Goal: Complete application form: Complete application form

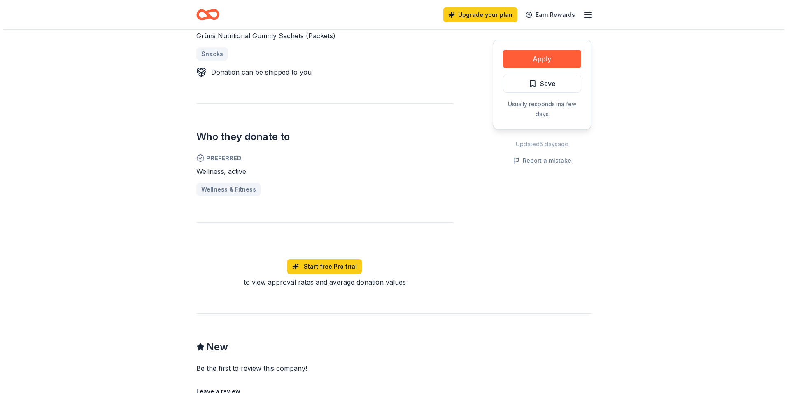
scroll to position [384, 0]
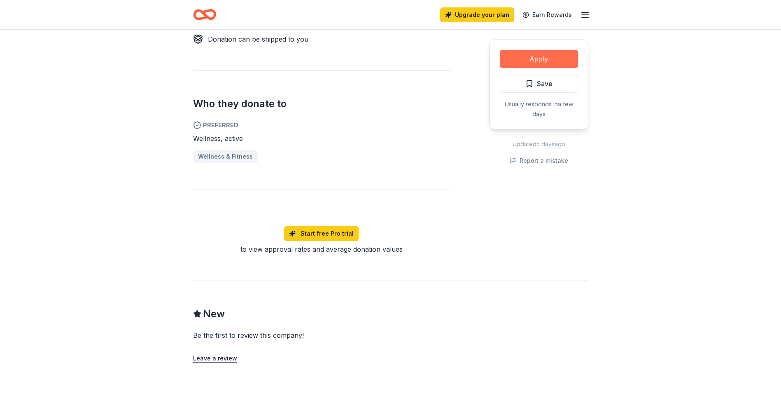
click at [553, 57] on button "Apply" at bounding box center [539, 59] width 78 height 18
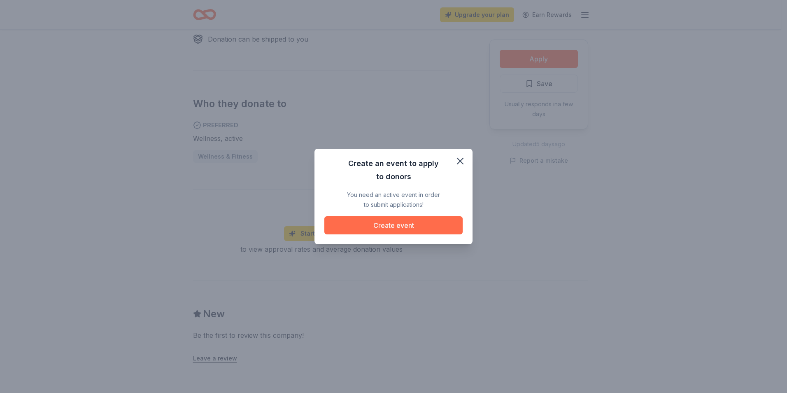
click at [420, 221] on button "Create event" at bounding box center [393, 225] width 138 height 18
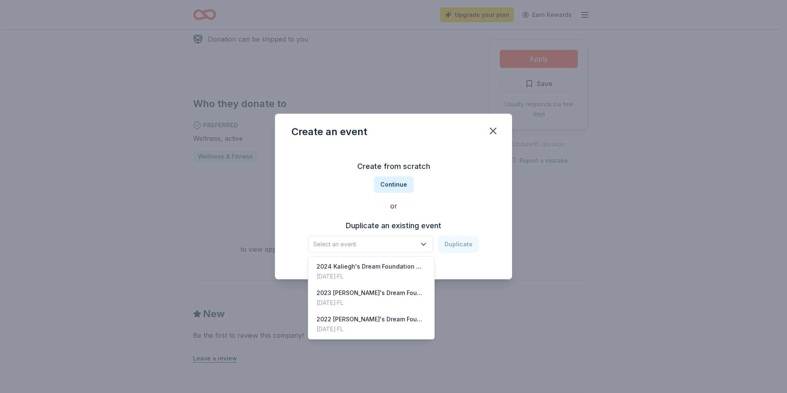
click at [424, 242] on icon "button" at bounding box center [423, 244] width 8 height 8
click at [405, 268] on div "2024 Kaliegh's Dream Foundation Golf Classic" at bounding box center [370, 266] width 109 height 10
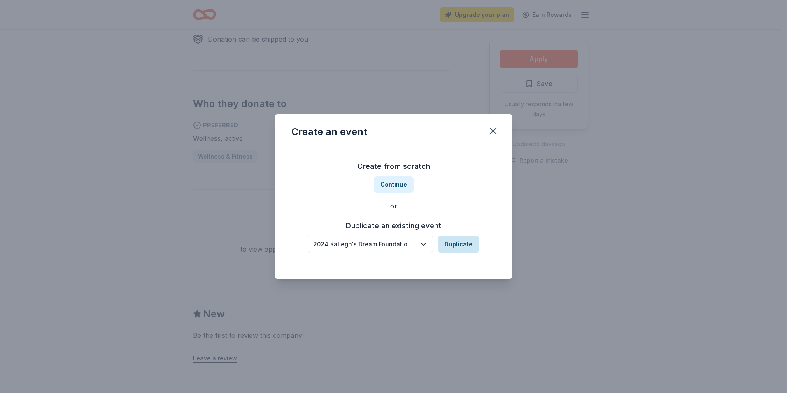
click at [455, 245] on button "Duplicate" at bounding box center [458, 243] width 41 height 17
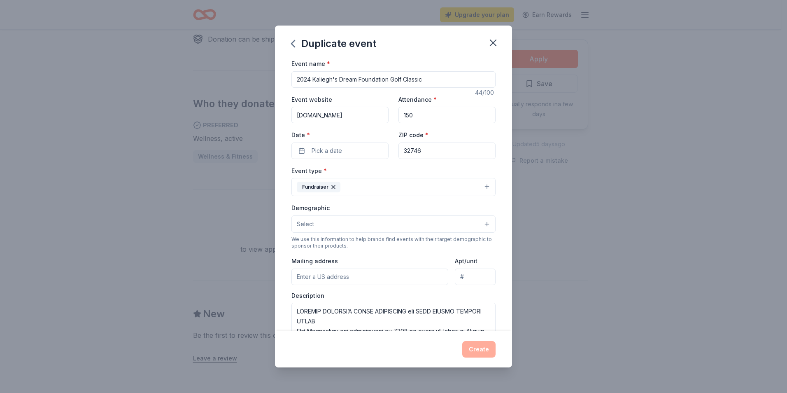
click at [312, 79] on input "2024 Kaliegh's Dream Foundation Golf Classic" at bounding box center [393, 79] width 204 height 16
type input "2025 [PERSON_NAME]'s Dream Foundation Golf Classic"
click at [342, 151] on button "Pick a date" at bounding box center [339, 150] width 97 height 16
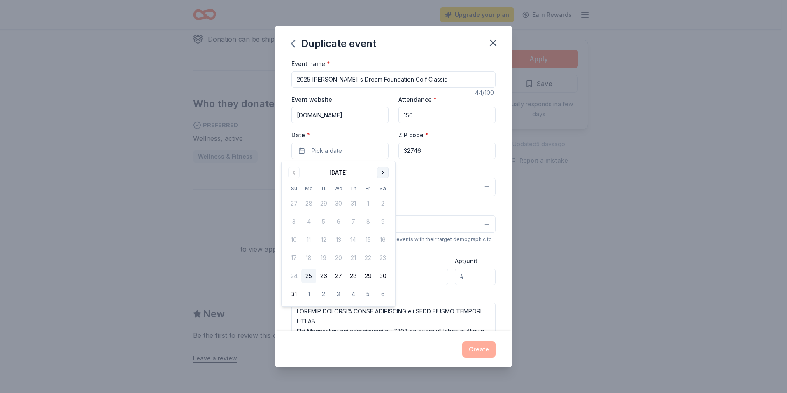
click at [380, 174] on button "Go to next month" at bounding box center [383, 173] width 12 height 12
click at [383, 221] on button "13" at bounding box center [382, 221] width 15 height 15
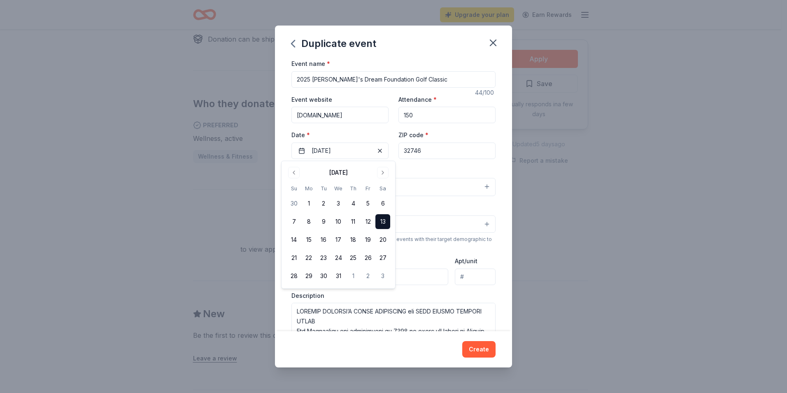
click at [555, 268] on div "Duplicate event Event name * 2025 Kaliegh's Dream Foundation Golf Classic 44 /1…" at bounding box center [393, 196] width 787 height 393
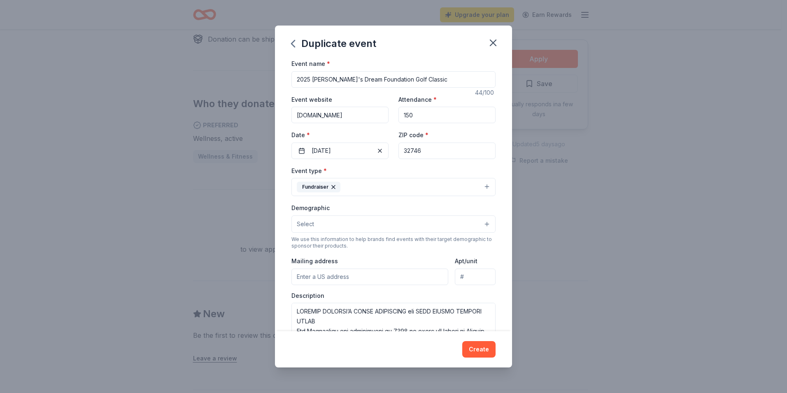
click at [373, 277] on input "Mailing address" at bounding box center [369, 276] width 157 height 16
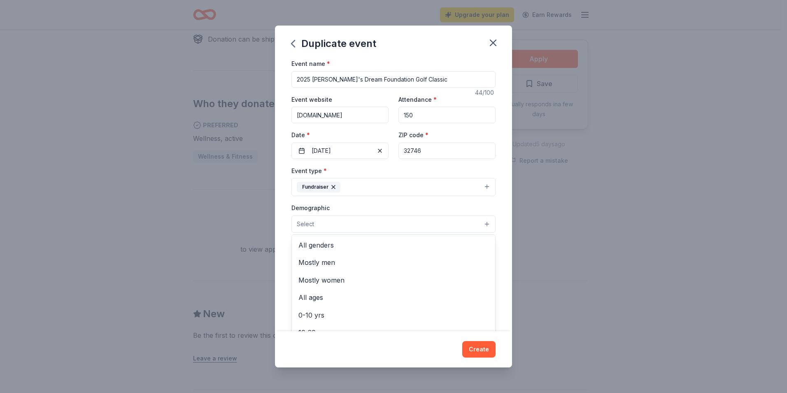
click at [479, 222] on button "Select" at bounding box center [393, 223] width 204 height 17
click at [440, 249] on span "All genders" at bounding box center [393, 244] width 190 height 11
click at [422, 249] on span "Mostly men" at bounding box center [393, 245] width 190 height 11
click at [455, 263] on span "All ages" at bounding box center [393, 263] width 190 height 11
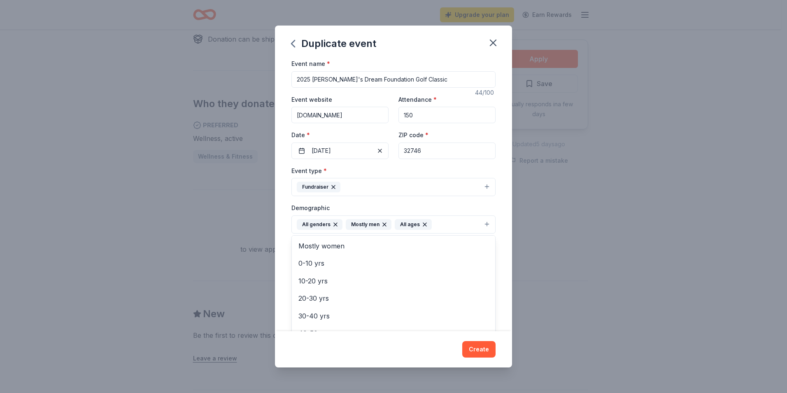
scroll to position [80, 0]
click at [496, 252] on div "Event name * 2025 Kaliegh's Dream Foundation Golf Classic 44 /100 Event website…" at bounding box center [393, 194] width 237 height 272
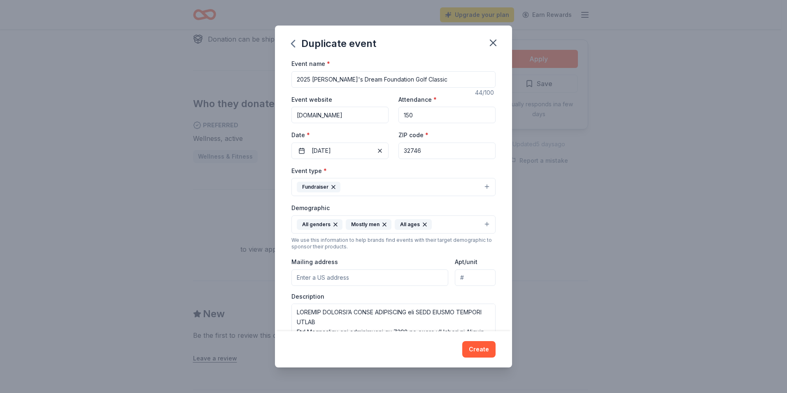
click at [390, 276] on input "Mailing address" at bounding box center [369, 277] width 157 height 16
type input "783 Keeneland Pike, Lake Mary, FL, 32746"
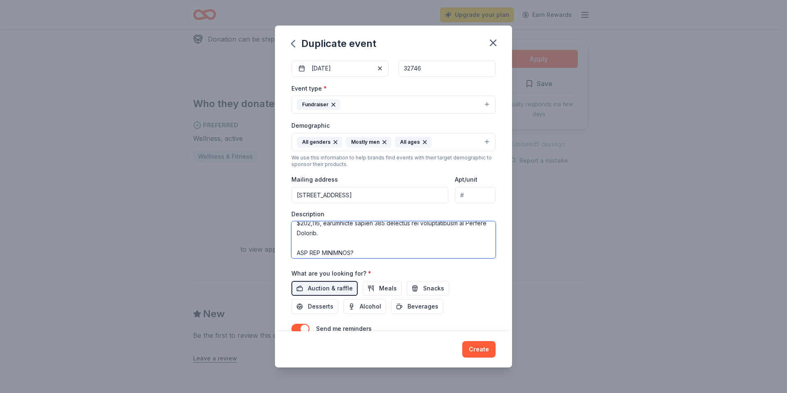
scroll to position [99, 0]
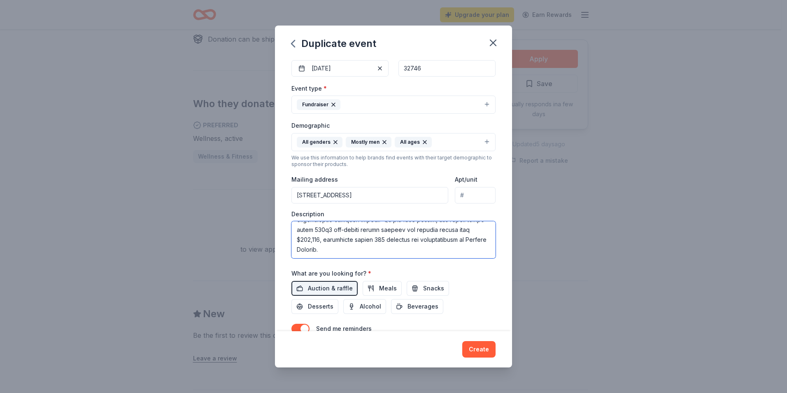
click at [374, 238] on textarea at bounding box center [393, 239] width 204 height 37
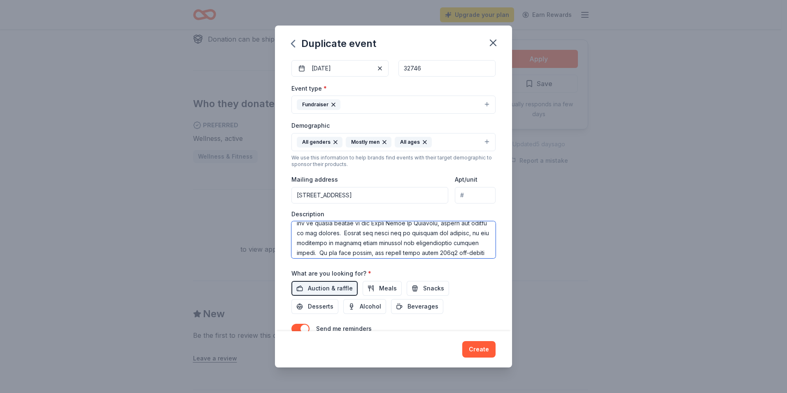
scroll to position [0, 0]
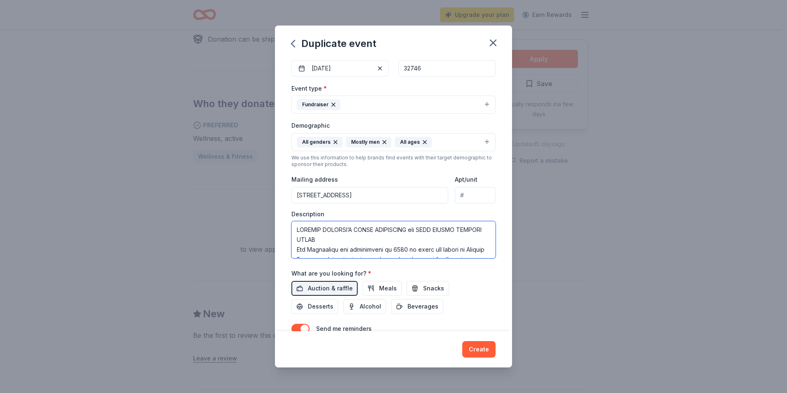
click at [438, 242] on textarea at bounding box center [393, 239] width 204 height 37
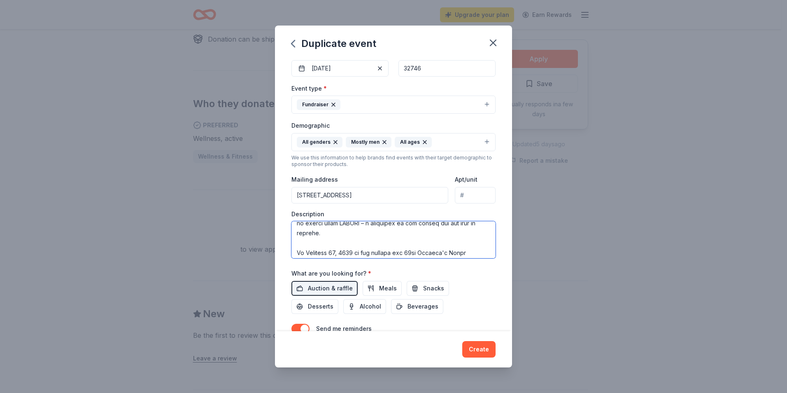
scroll to position [230, 0]
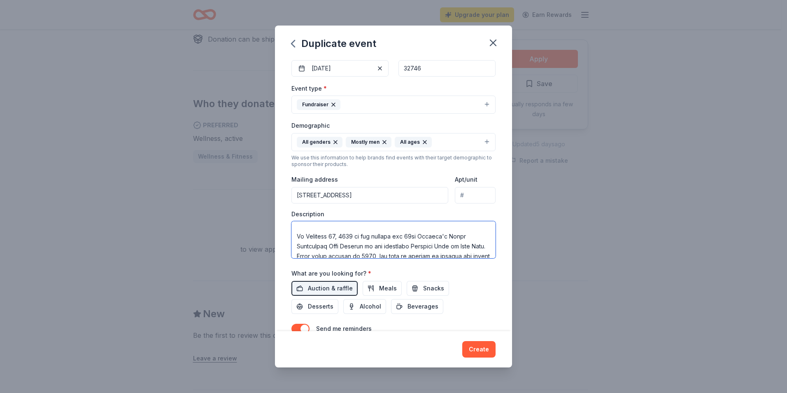
click at [342, 238] on textarea at bounding box center [393, 239] width 204 height 37
click at [362, 237] on textarea at bounding box center [393, 239] width 204 height 37
click at [418, 237] on textarea at bounding box center [393, 239] width 204 height 37
click at [446, 249] on textarea at bounding box center [393, 239] width 204 height 37
click at [472, 244] on textarea at bounding box center [393, 239] width 204 height 37
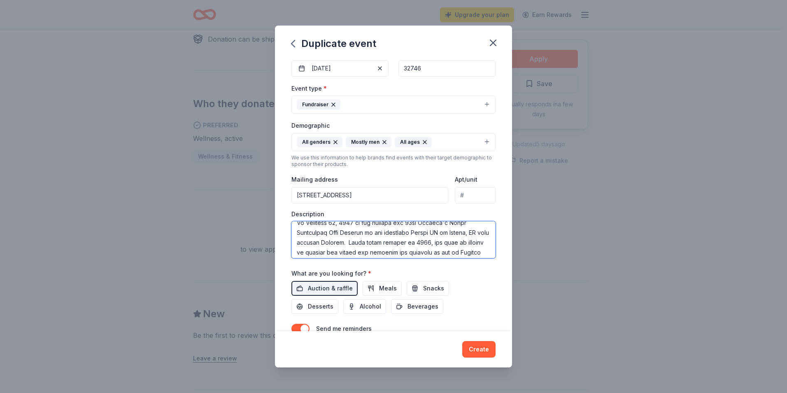
scroll to position [249, 0]
click at [454, 238] on textarea at bounding box center [393, 239] width 204 height 37
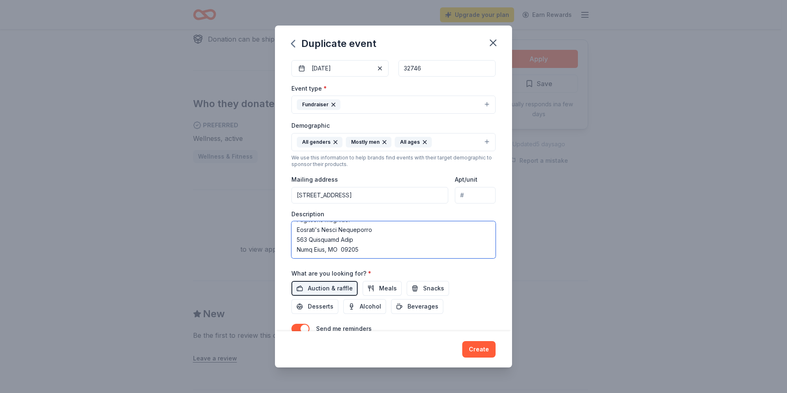
scroll to position [494, 0]
type textarea "SUPPORT KALIEGH’S DREAM FOUNDATION and HELP BRIGHT FUTURES SHINE Our Foundation…"
click at [434, 286] on span "Snacks" at bounding box center [433, 288] width 21 height 10
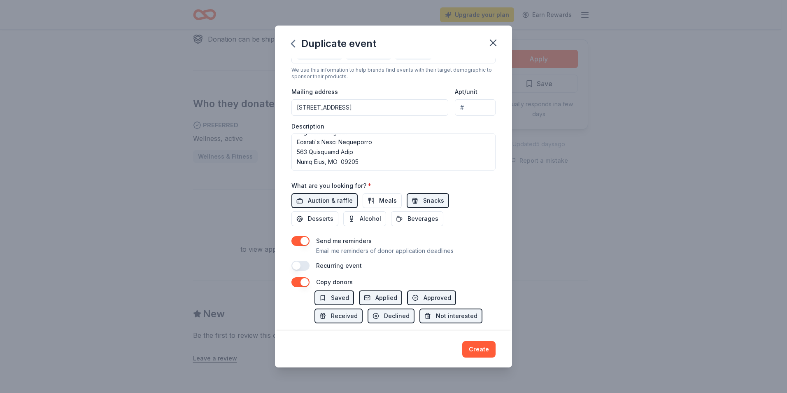
scroll to position [181, 0]
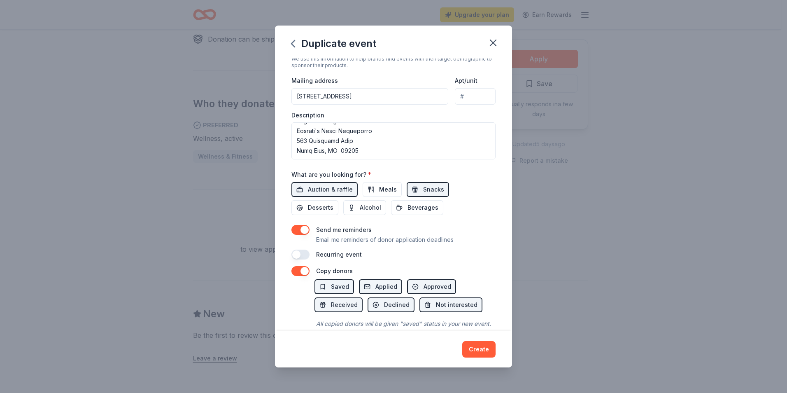
click at [301, 254] on button "button" at bounding box center [300, 254] width 18 height 10
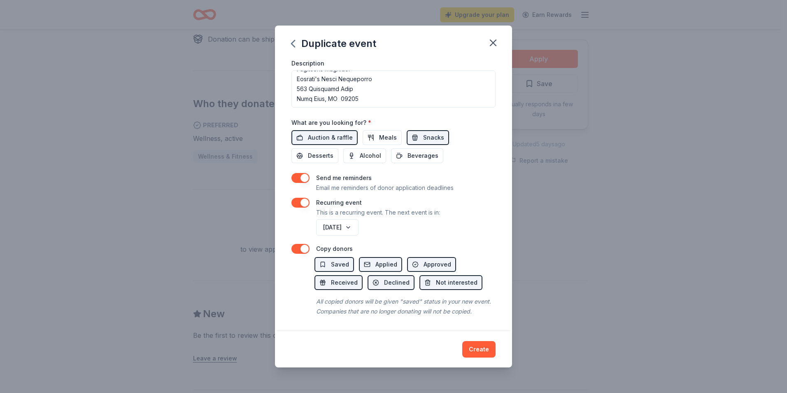
scroll to position [243, 0]
click at [477, 348] on button "Create" at bounding box center [478, 349] width 33 height 16
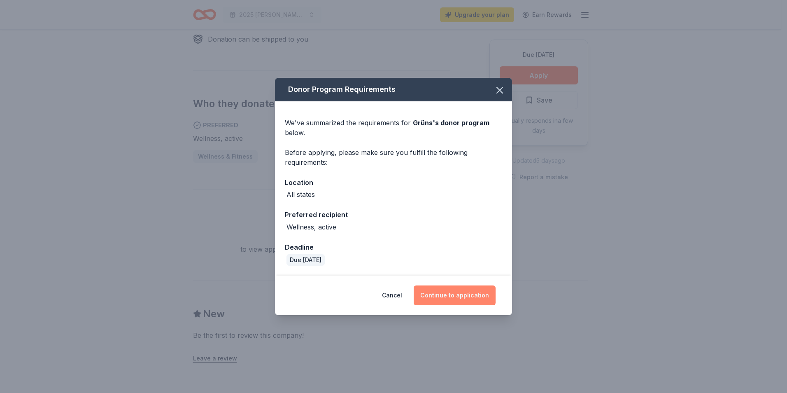
click at [465, 291] on button "Continue to application" at bounding box center [455, 295] width 82 height 20
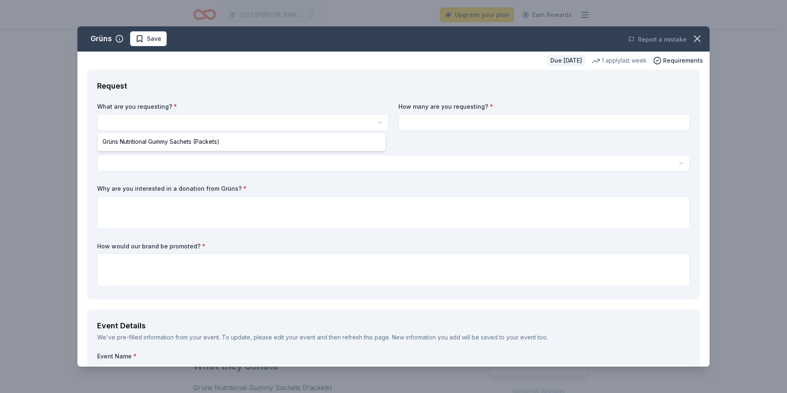
click at [375, 122] on html "2025 Kaliegh's Dream Foundation Golf Classic Upgrade your plan Earn Rewards Due…" at bounding box center [393, 196] width 787 height 393
select select "Grüns Nutritional Gummy Sachets (Packets)"
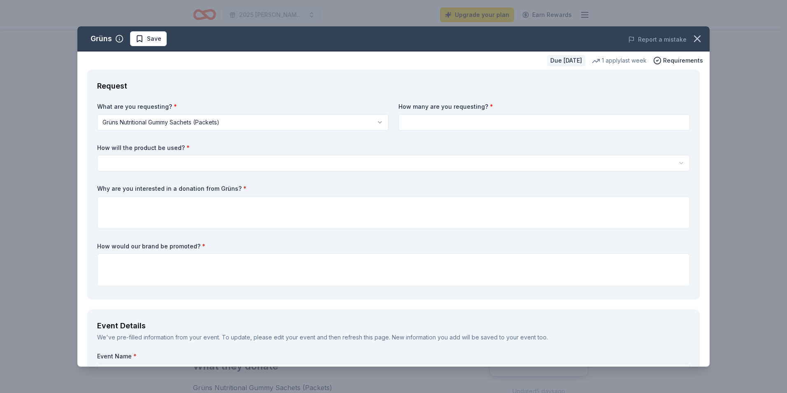
click at [423, 121] on input at bounding box center [543, 122] width 291 height 16
type input "150"
click at [356, 158] on html "2025 Kaliegh's Dream Foundation Golf Classic Upgrade your plan Earn Rewards Due…" at bounding box center [393, 196] width 787 height 393
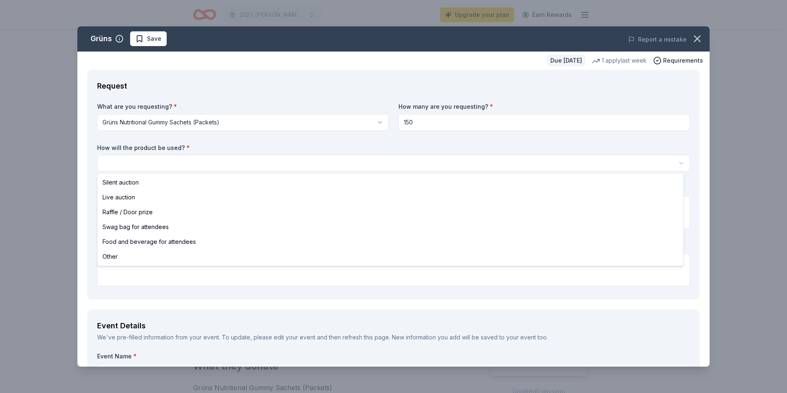
select select "swagBag"
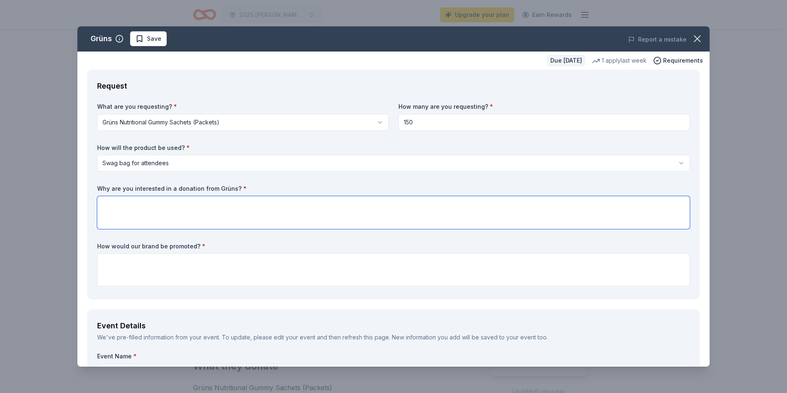
click at [181, 205] on textarea at bounding box center [393, 212] width 593 height 33
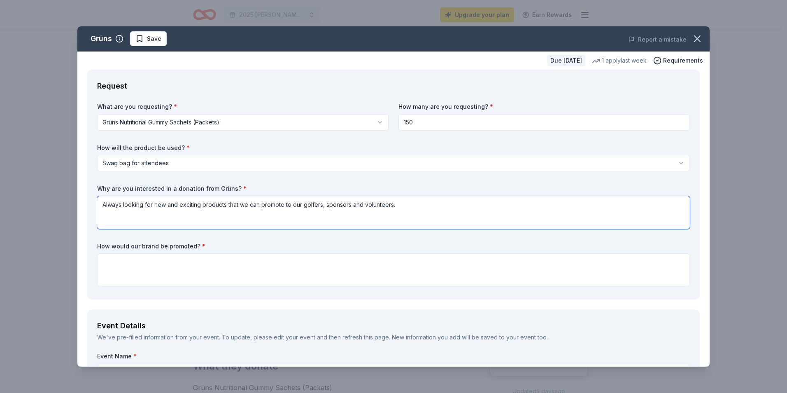
type textarea "Always looking for new and exciting products that we can promote to our golfers…"
click at [166, 263] on textarea at bounding box center [393, 269] width 593 height 33
type textarea "Through social media and announcements"
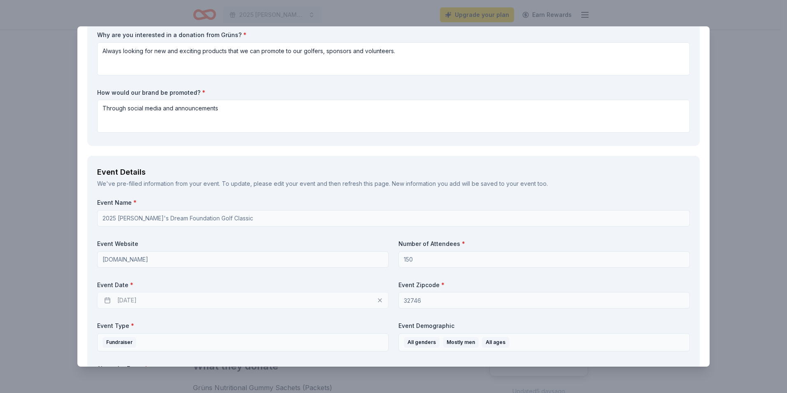
scroll to position [192, 0]
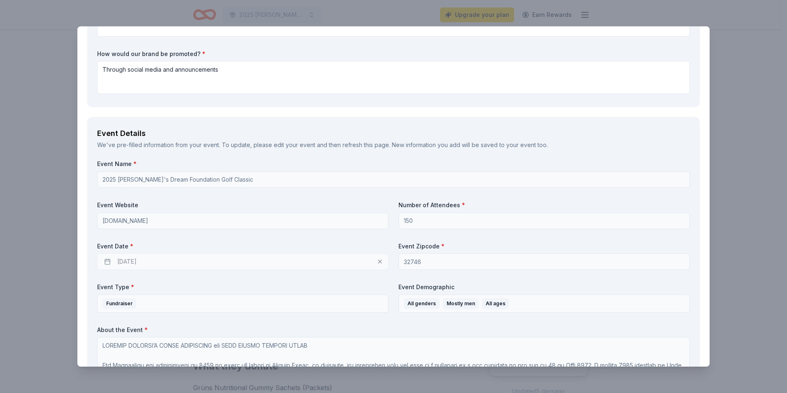
click at [132, 259] on div "12/12/2025" at bounding box center [242, 261] width 291 height 16
click at [107, 262] on div "12/12/2025" at bounding box center [242, 261] width 291 height 16
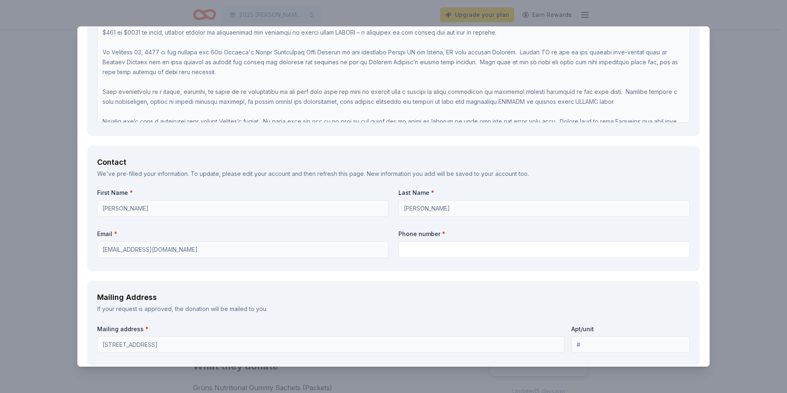
scroll to position [625, 0]
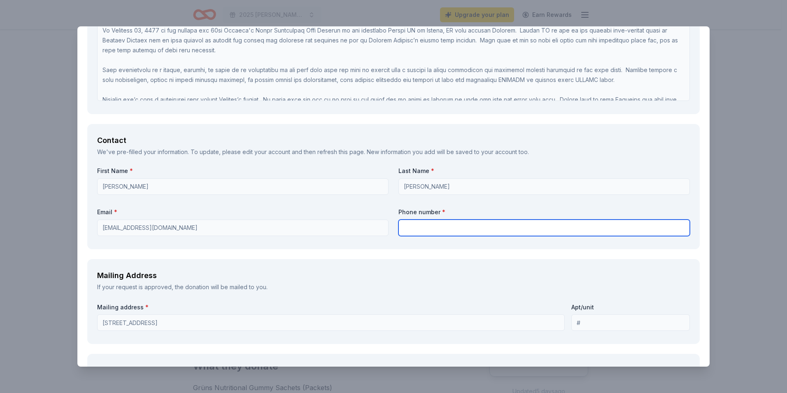
click at [460, 226] on input "text" at bounding box center [543, 227] width 291 height 16
type input "4073146153"
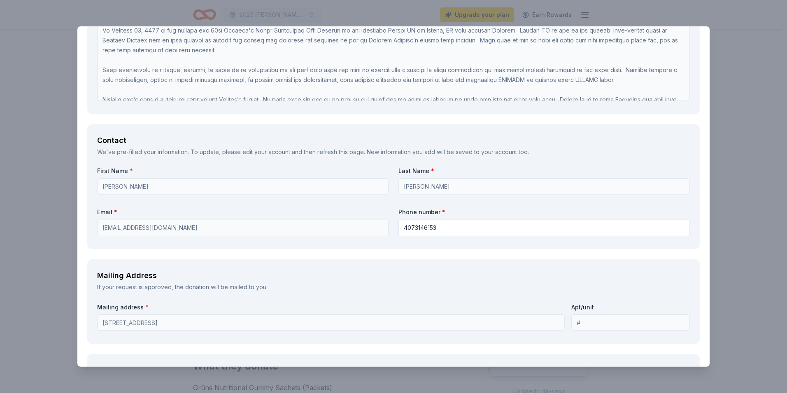
type input "Kaliegh's Dream Foundation/[PERSON_NAME]"
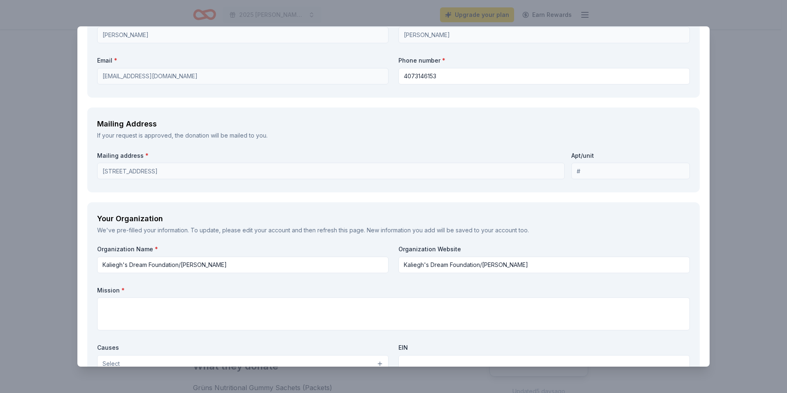
scroll to position [779, 0]
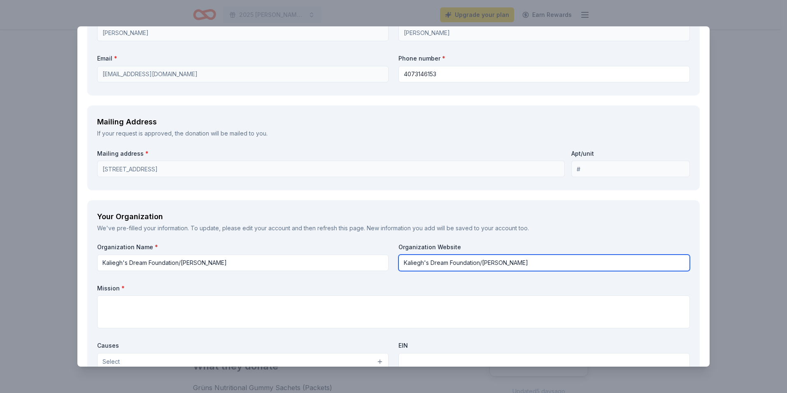
click at [535, 263] on input "Kaliegh's Dream Foundation/[PERSON_NAME]" at bounding box center [543, 262] width 291 height 16
type input "K"
type input "[DOMAIN_NAME]"
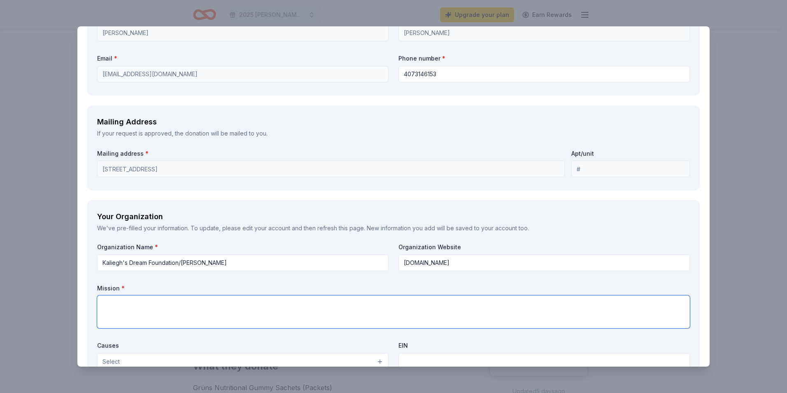
click at [216, 301] on textarea at bounding box center [393, 311] width 593 height 33
paste textarea "Kaliegh's Dream Foundation was established in 2013 to honor Kaliegh Ottis and e…"
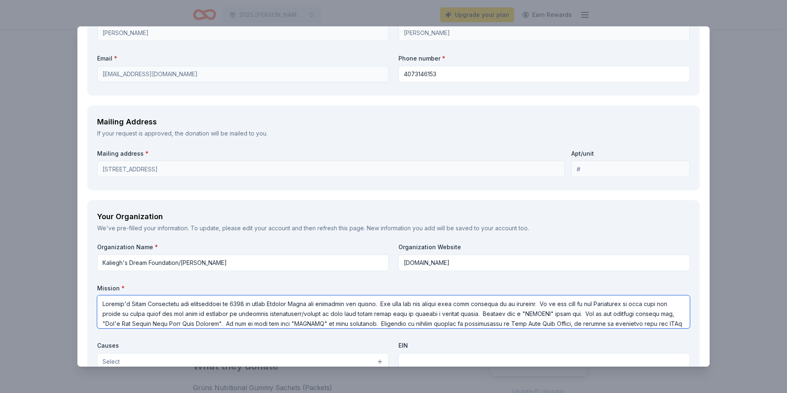
scroll to position [809, 0]
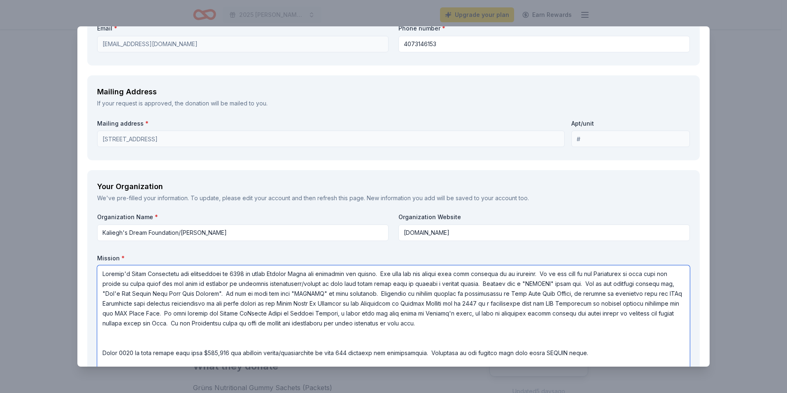
type textarea "Kaliegh's Dream Foundation was established in 2013 to honor Kaliegh Ottis and e…"
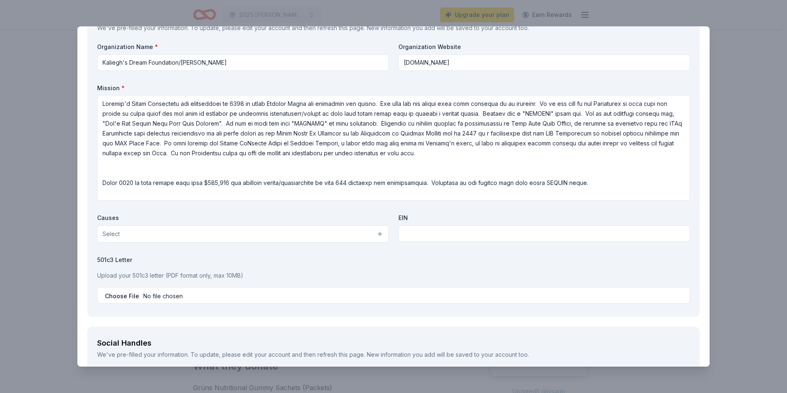
scroll to position [1028, 0]
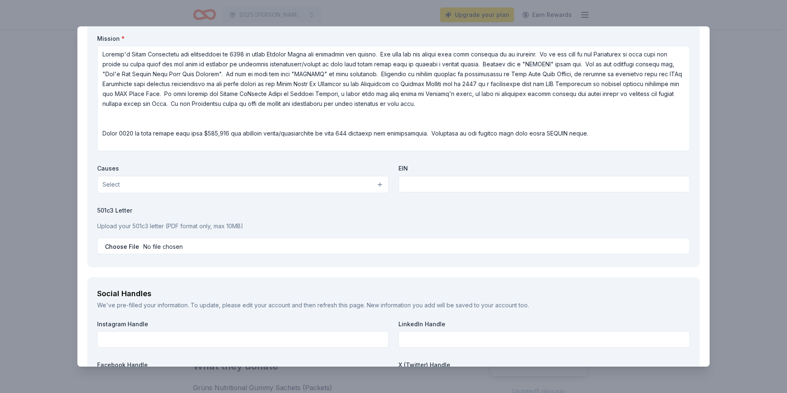
click at [376, 185] on button "Select" at bounding box center [242, 184] width 291 height 17
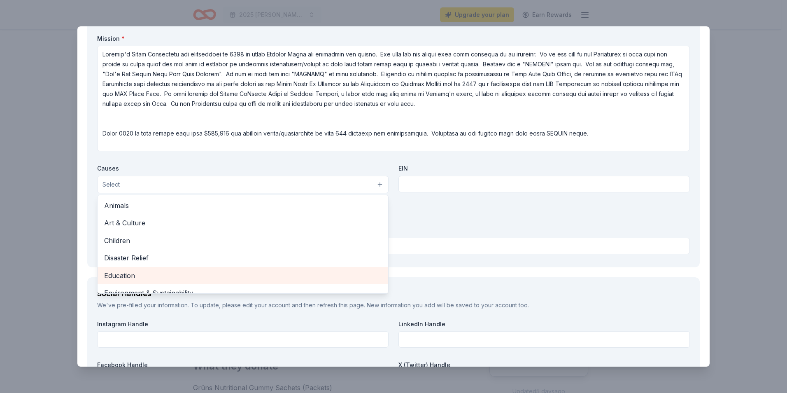
click at [334, 271] on span "Education" at bounding box center [242, 275] width 277 height 11
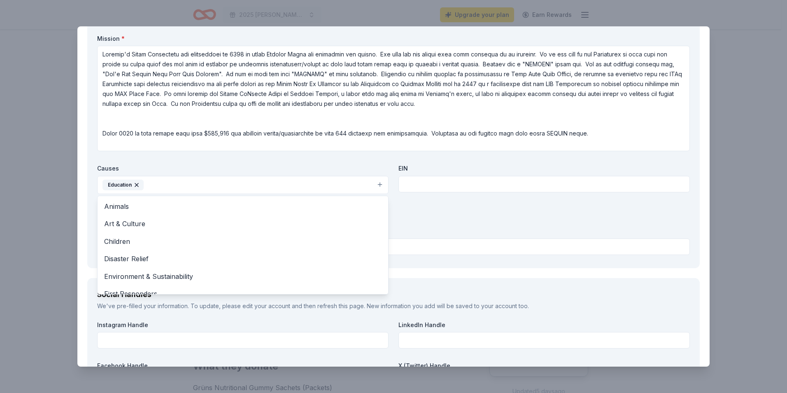
click at [424, 184] on div "Organization Name * Kaliegh's Dream Foundation/Ken Ottis Organization Website w…" at bounding box center [393, 125] width 593 height 264
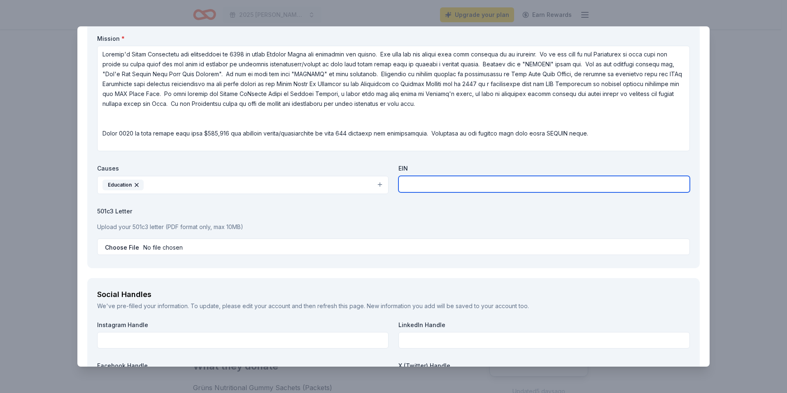
click at [424, 184] on input "text" at bounding box center [543, 184] width 291 height 16
type input "46-3844793"
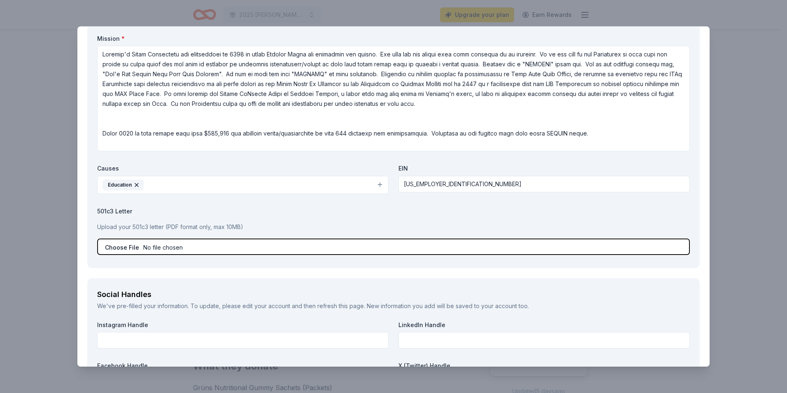
drag, startPoint x: 118, startPoint y: 247, endPoint x: 274, endPoint y: 251, distance: 155.6
click at [274, 251] on input "file" at bounding box center [393, 246] width 593 height 16
type input "C:\fakepath\KalieghsDreamFoundation501c3Paperwork (1).PDF"
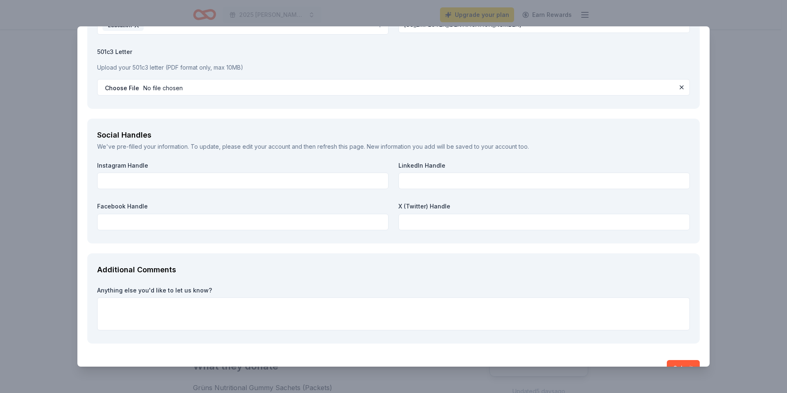
scroll to position [1207, 0]
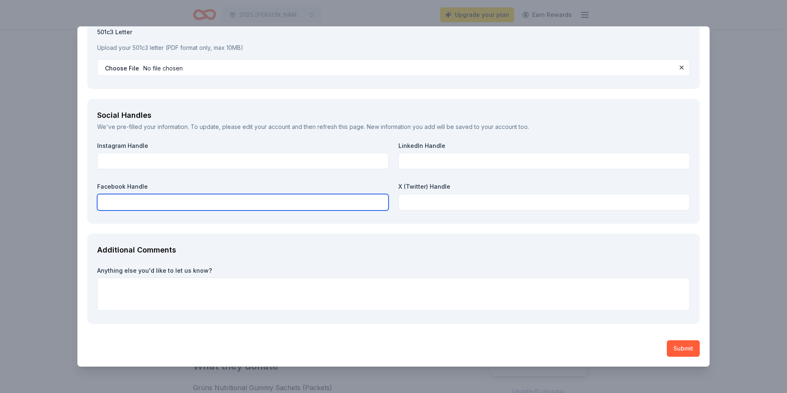
click at [346, 204] on input "text" at bounding box center [242, 202] width 291 height 16
type input "Kalieghs Dream Foundation Golf Classic"
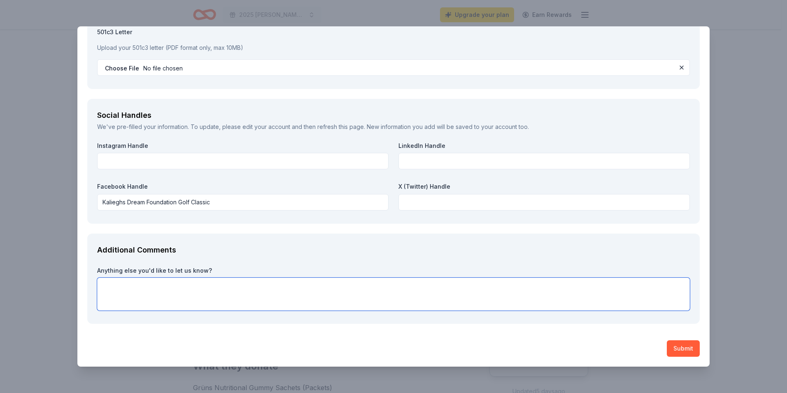
click at [338, 293] on textarea at bounding box center [393, 293] width 593 height 33
type textarea "I hope you can join our cause this year, thank you in advance for your consider…"
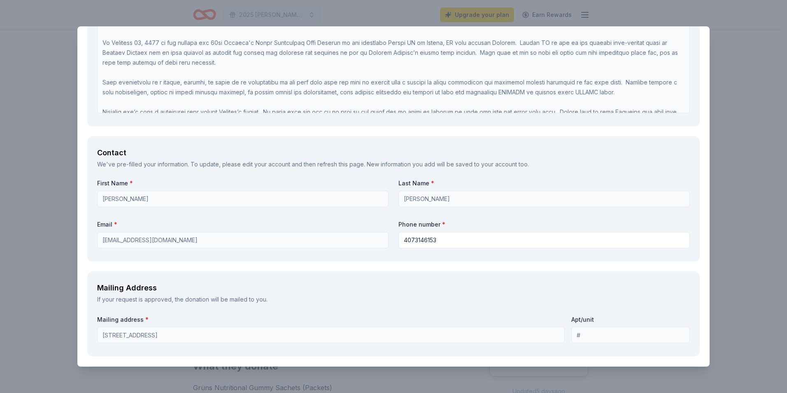
scroll to position [316, 0]
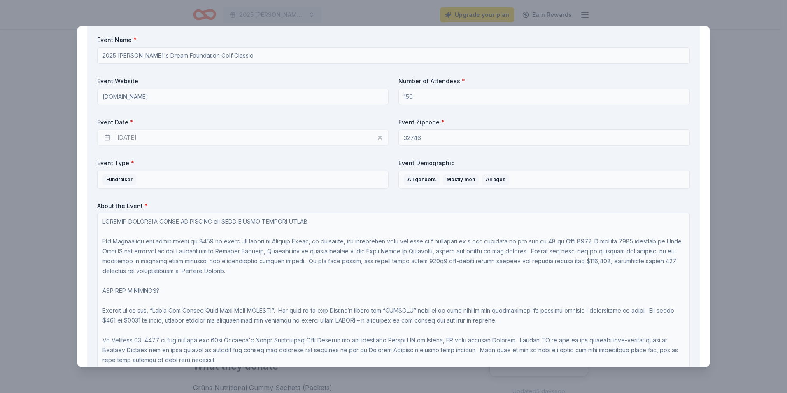
click at [376, 137] on div "12/12/2025" at bounding box center [242, 137] width 291 height 16
click at [331, 140] on div "12/12/2025" at bounding box center [242, 137] width 291 height 16
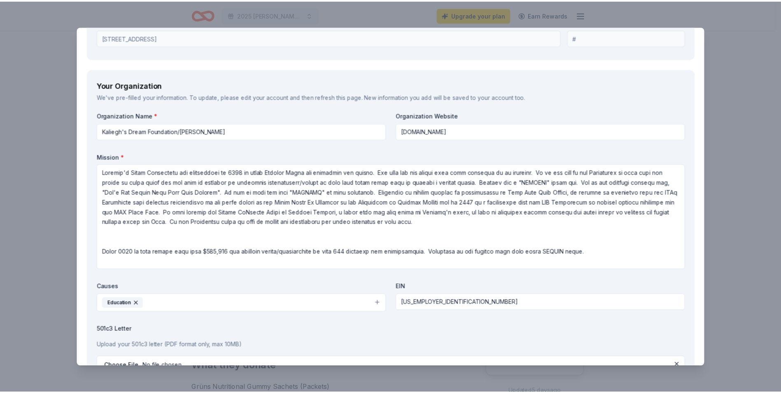
scroll to position [1207, 0]
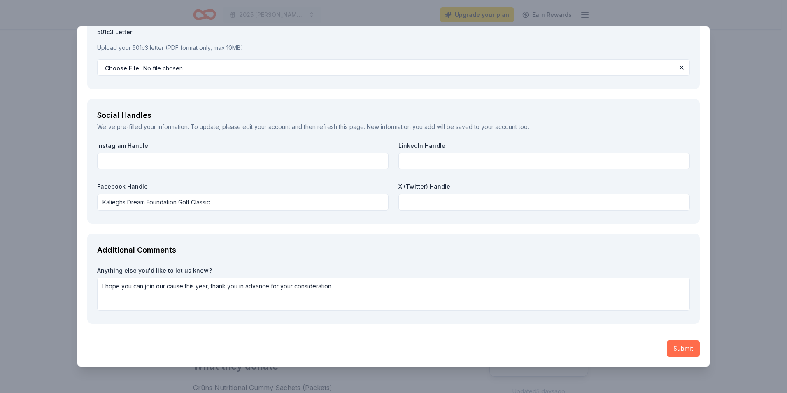
click at [685, 350] on button "Submit" at bounding box center [683, 348] width 33 height 16
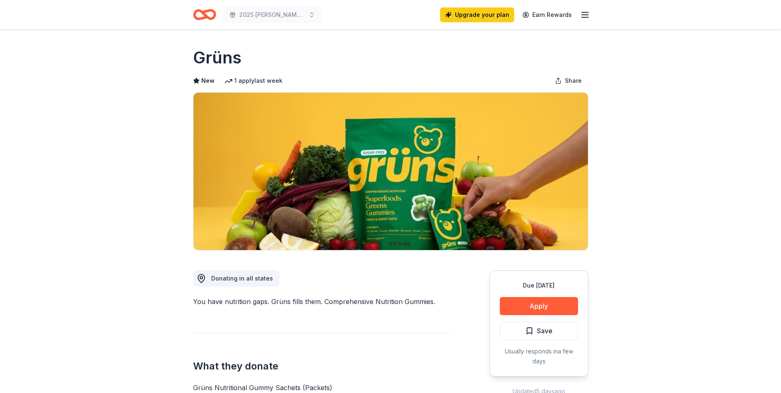
click at [584, 13] on icon "button" at bounding box center [585, 15] width 10 height 10
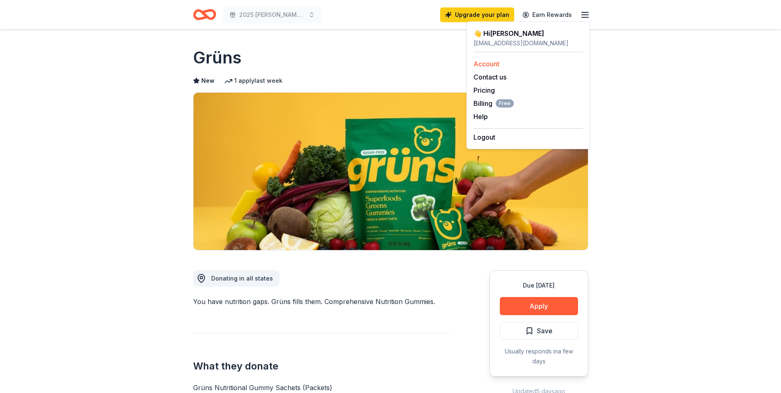
click at [496, 65] on link "Account" at bounding box center [486, 64] width 26 height 8
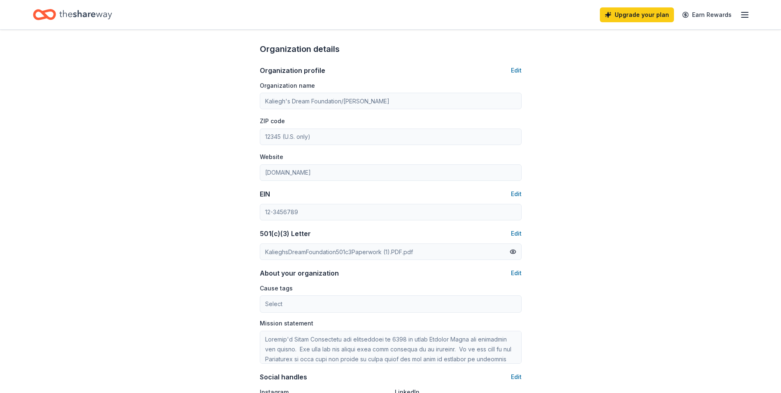
scroll to position [258, 0]
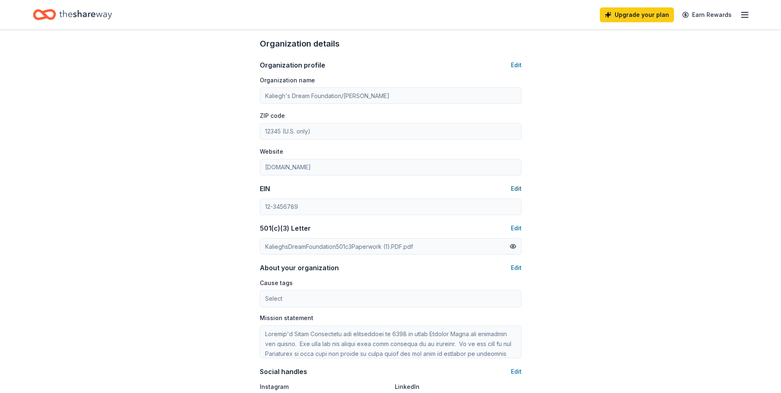
click at [519, 188] on button "Edit" at bounding box center [516, 189] width 11 height 10
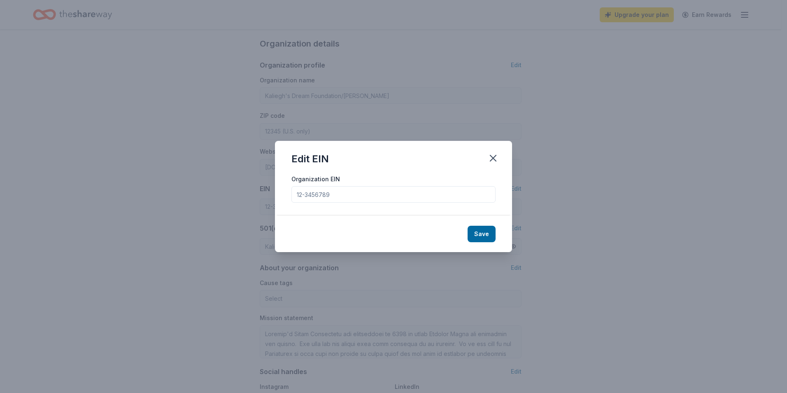
click at [428, 202] on input "Organization EIN" at bounding box center [393, 194] width 204 height 16
type input "46-3844793"
click at [480, 230] on button "Save" at bounding box center [481, 233] width 28 height 16
type input "46-3844793"
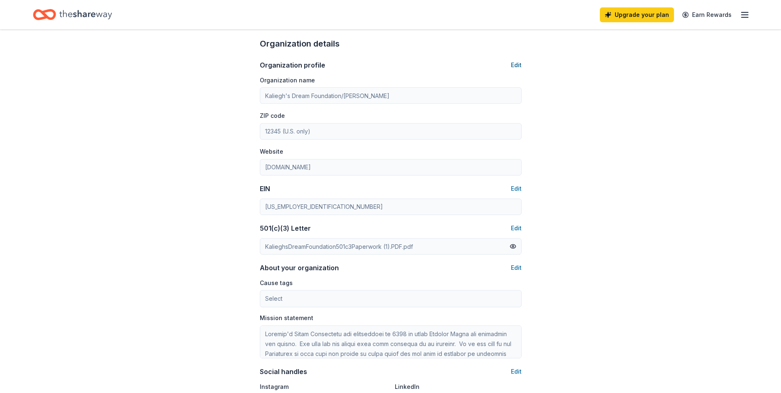
click at [519, 60] on button "Edit" at bounding box center [516, 65] width 11 height 10
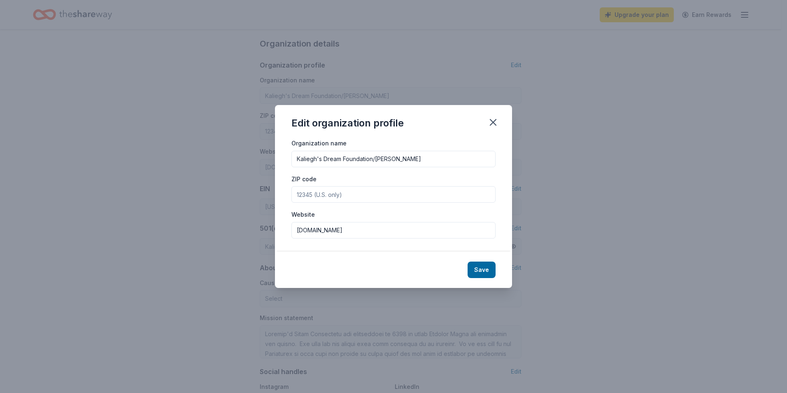
click at [415, 189] on input "ZIP code" at bounding box center [393, 194] width 204 height 16
type input "32746"
click at [476, 265] on button "Save" at bounding box center [481, 269] width 28 height 16
type input "32746"
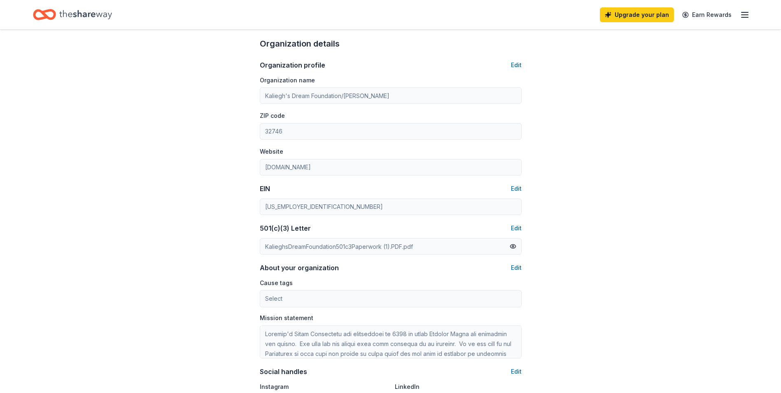
click at [521, 355] on div "Account About me Profile Edit First name Ken Last name Ottis Role Phone number …" at bounding box center [390, 139] width 288 height 734
click at [520, 355] on div "Account About me Profile Edit First name Ken Last name Ottis Role Phone number …" at bounding box center [390, 139] width 288 height 734
click at [584, 334] on div "Account About me Profile Edit First name Ken Last name Ottis Role Phone number …" at bounding box center [390, 139] width 781 height 734
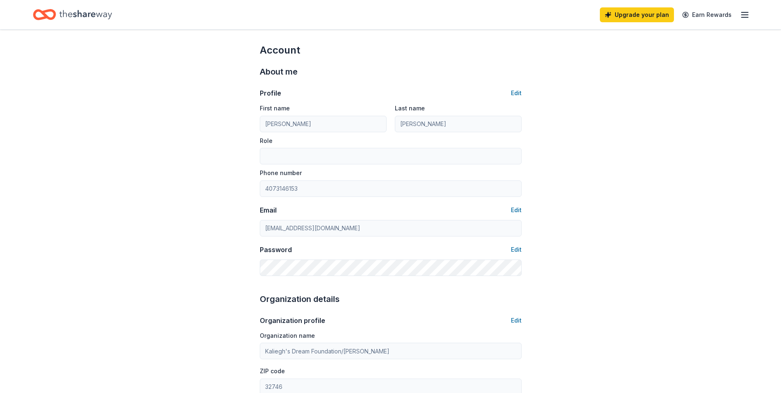
scroll to position [0, 0]
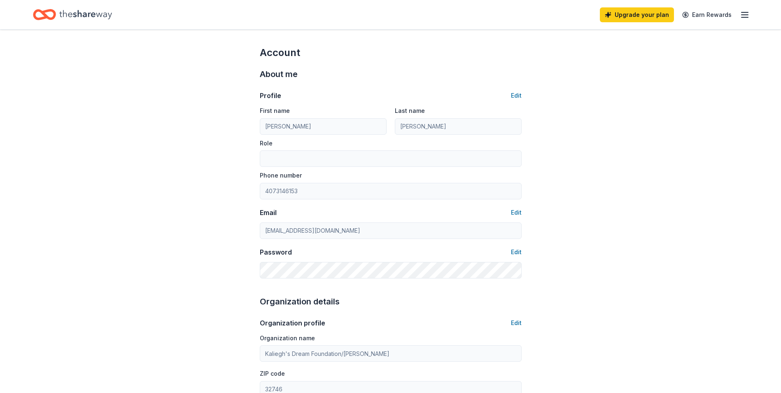
click at [742, 15] on icon "button" at bounding box center [744, 15] width 10 height 10
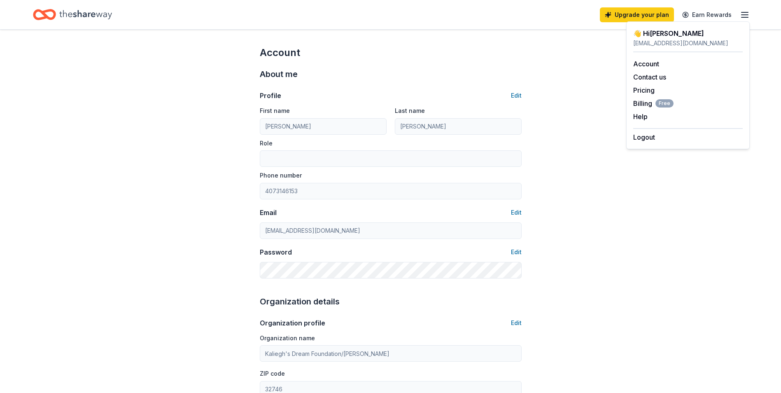
click at [655, 209] on div "Account About me Profile Edit First name Ken Last name Ottis Role Phone number …" at bounding box center [390, 397] width 781 height 734
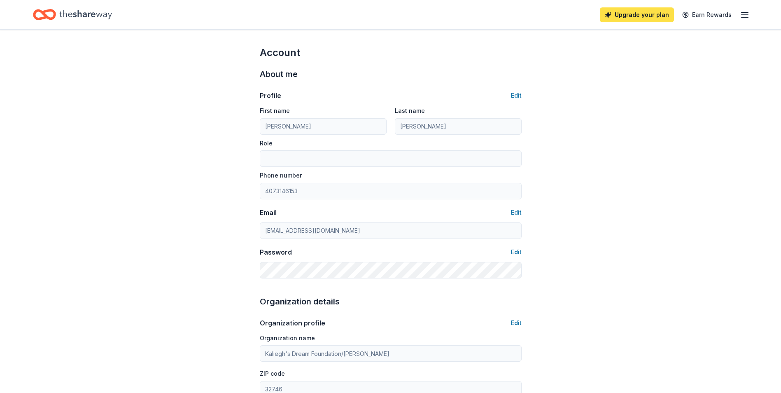
click at [639, 17] on link "Upgrade your plan" at bounding box center [636, 14] width 74 height 15
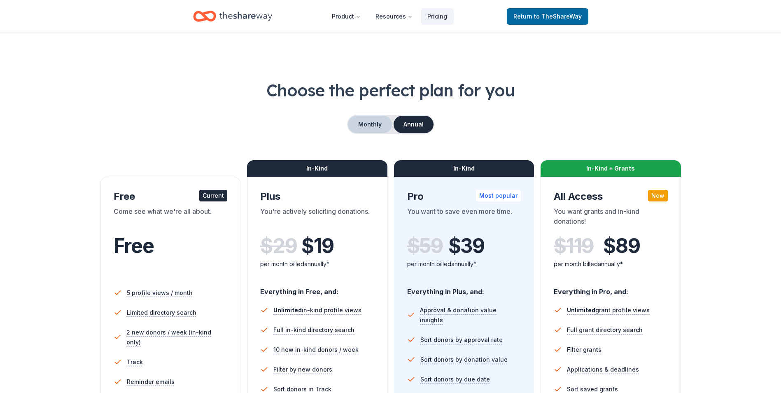
click at [363, 123] on button "Monthly" at bounding box center [370, 124] width 44 height 17
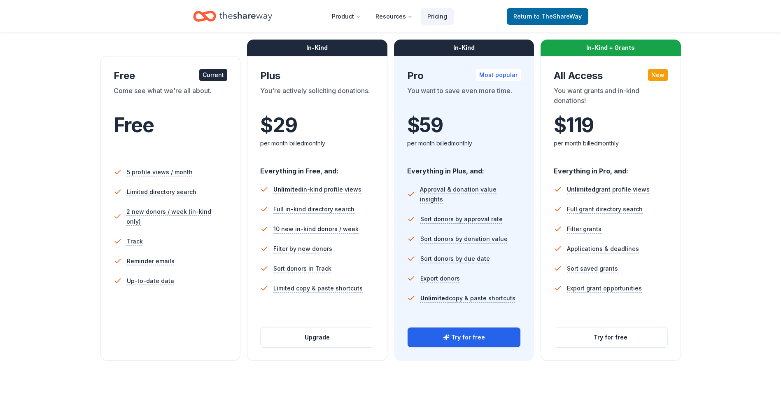
scroll to position [88, 0]
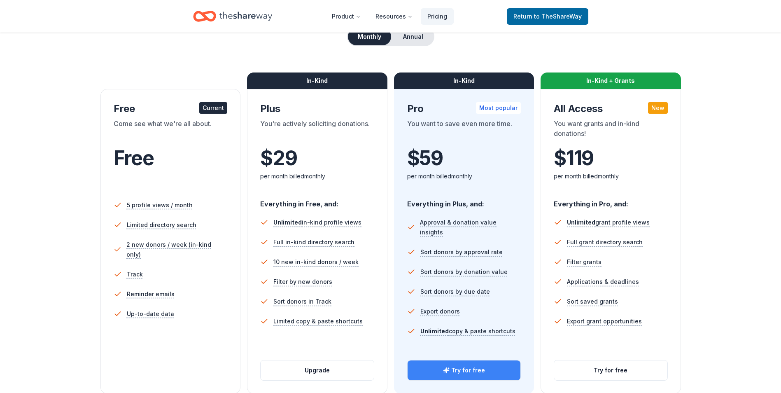
click at [476, 367] on button "Try for free" at bounding box center [463, 370] width 113 height 20
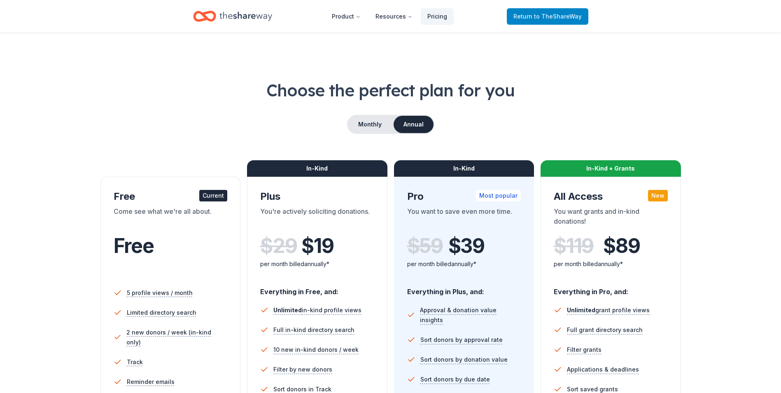
click at [522, 21] on span "Return to TheShareWay" at bounding box center [547, 17] width 68 height 10
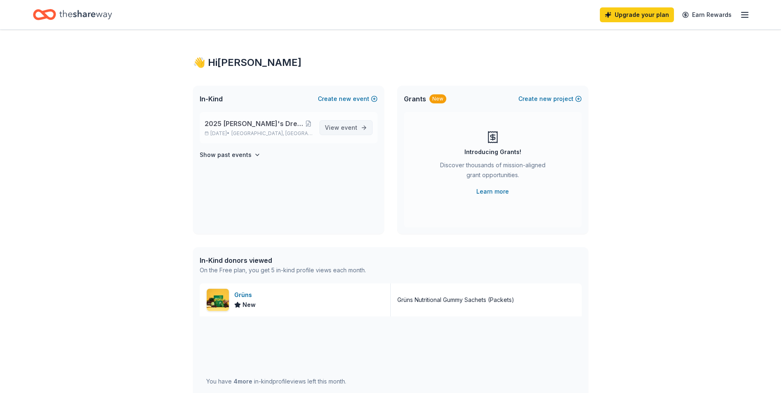
click at [352, 126] on span "event" at bounding box center [349, 127] width 16 height 7
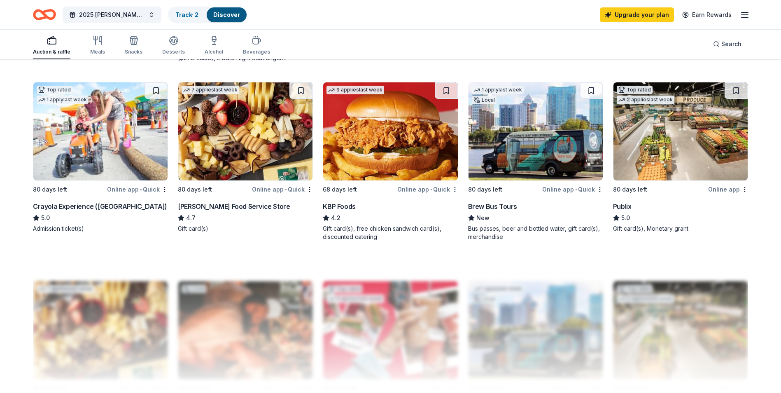
scroll to position [598, 0]
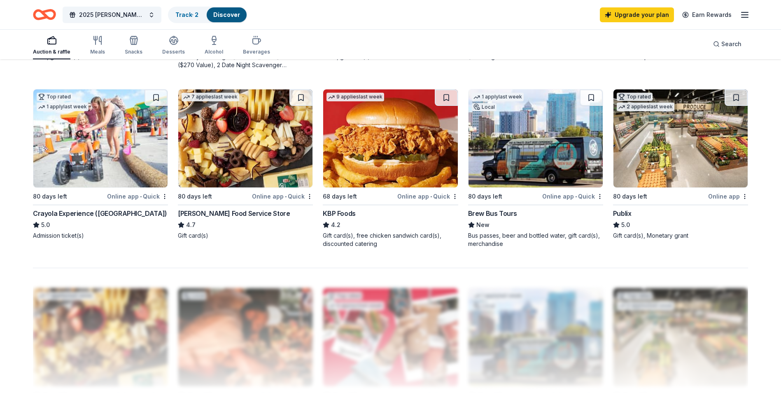
click at [346, 212] on div "KBP Foods" at bounding box center [339, 213] width 33 height 10
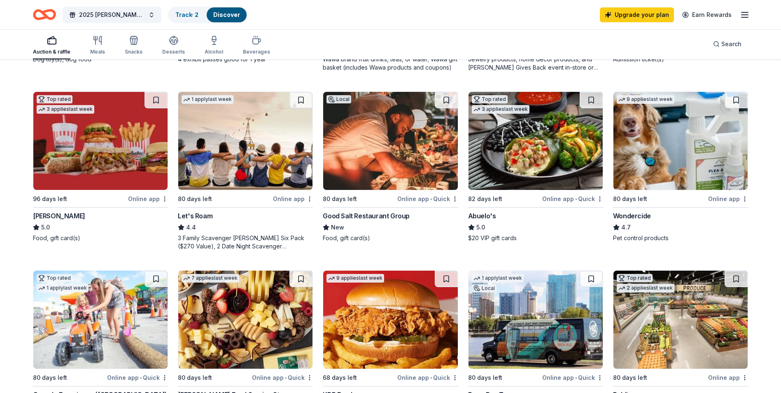
scroll to position [401, 0]
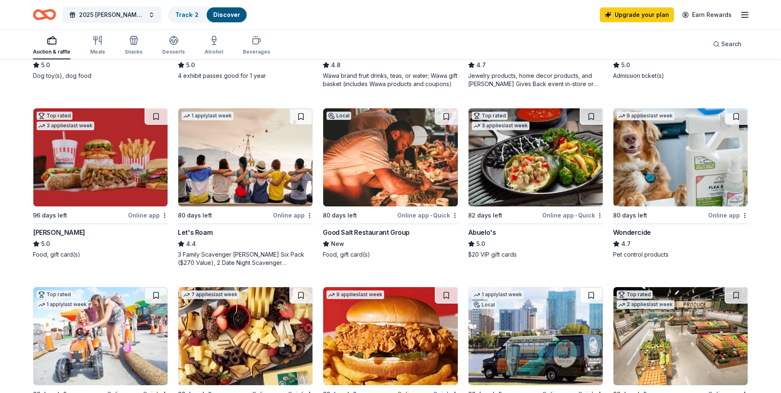
click at [490, 230] on div "Abuelo's" at bounding box center [482, 232] width 28 height 10
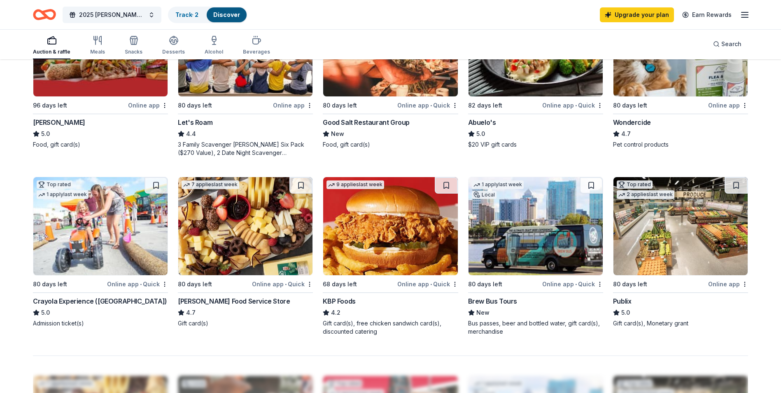
scroll to position [516, 0]
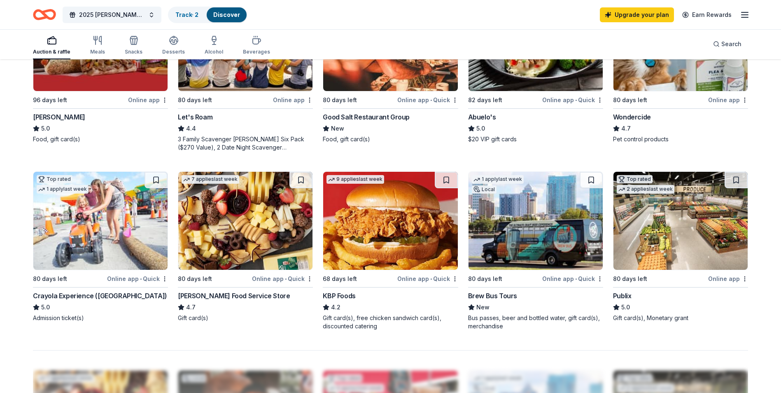
click at [490, 296] on div "Brew Bus Tours" at bounding box center [492, 295] width 49 height 10
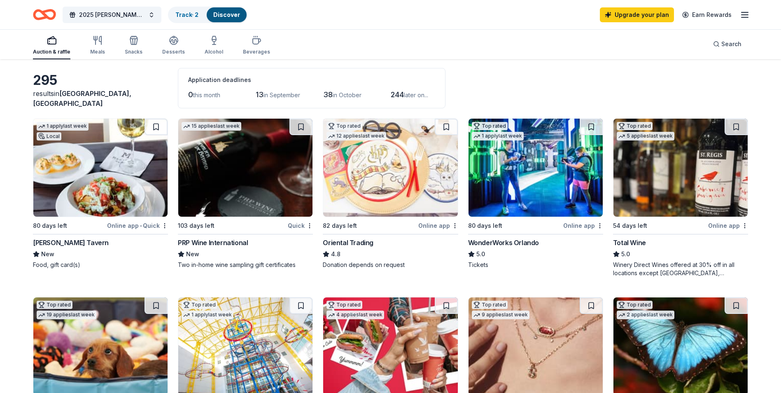
scroll to position [28, 0]
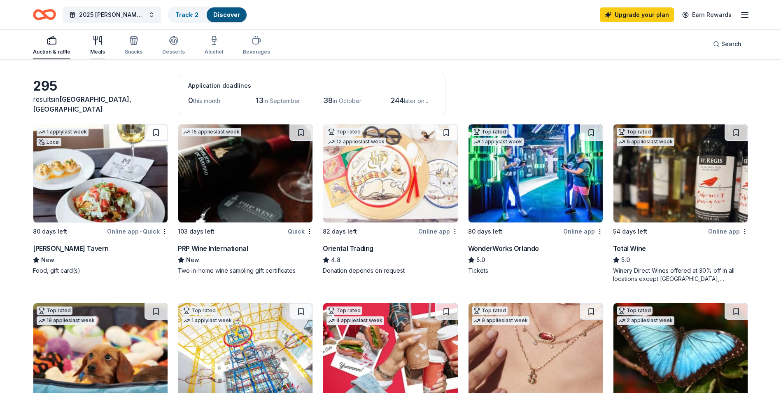
click at [95, 51] on div "Meals" at bounding box center [97, 52] width 15 height 7
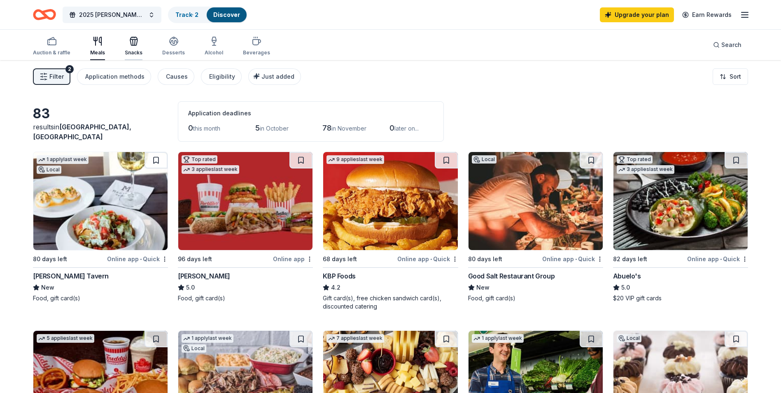
click at [130, 50] on div "Snacks" at bounding box center [134, 52] width 18 height 7
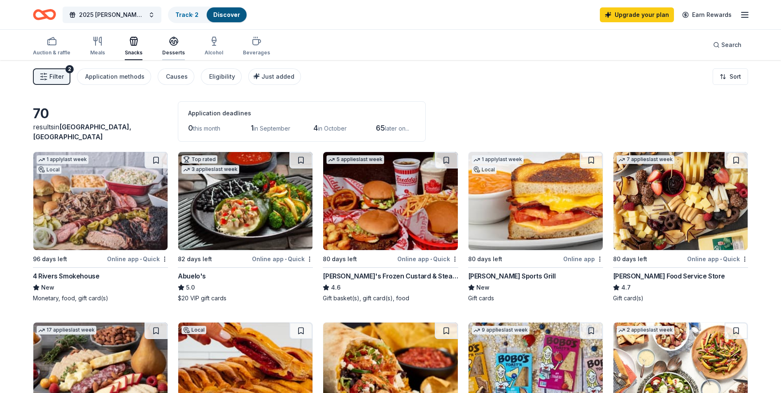
click at [169, 53] on div "Desserts" at bounding box center [173, 52] width 23 height 7
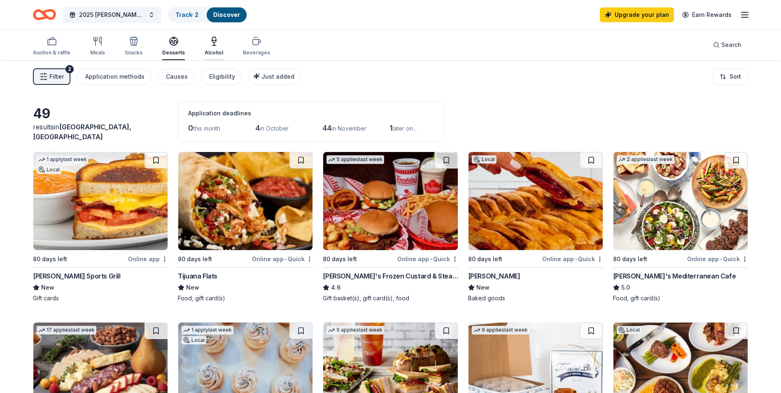
click at [211, 51] on div "Alcohol" at bounding box center [213, 52] width 19 height 7
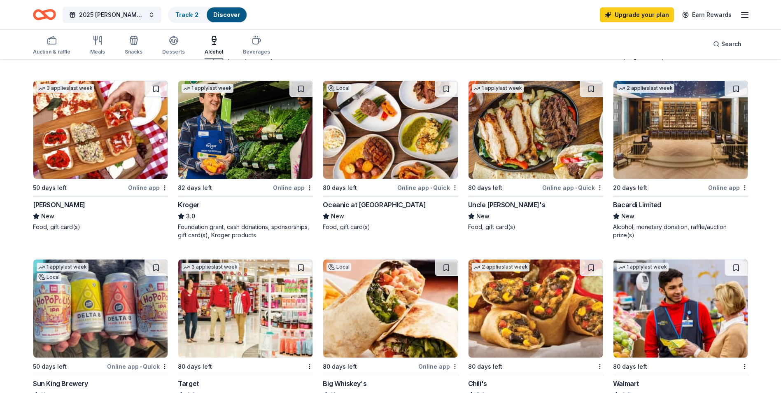
scroll to position [450, 0]
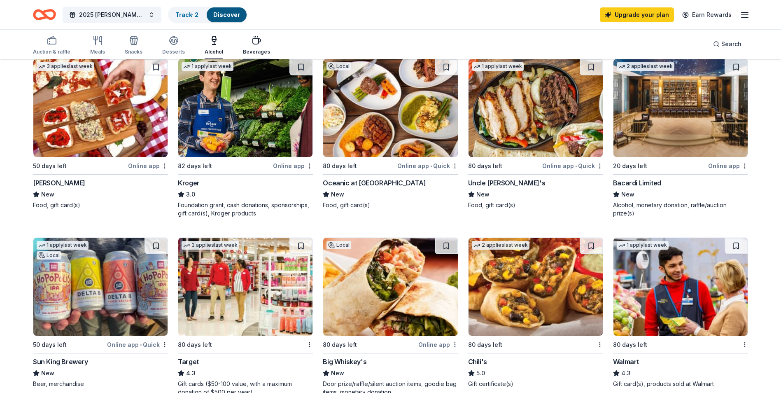
click at [255, 50] on div "Beverages" at bounding box center [256, 52] width 27 height 7
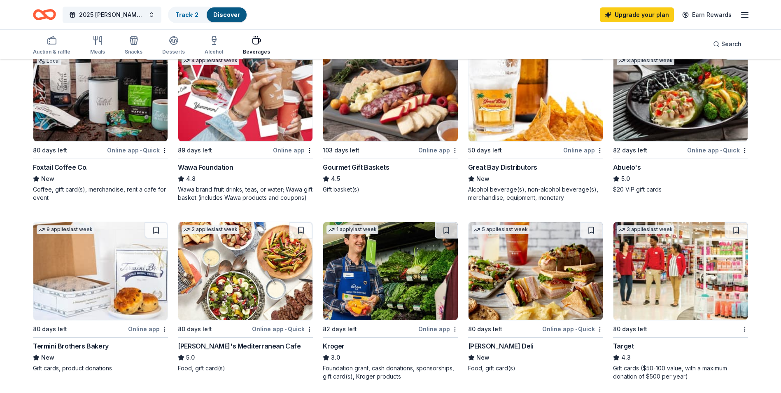
scroll to position [181, 0]
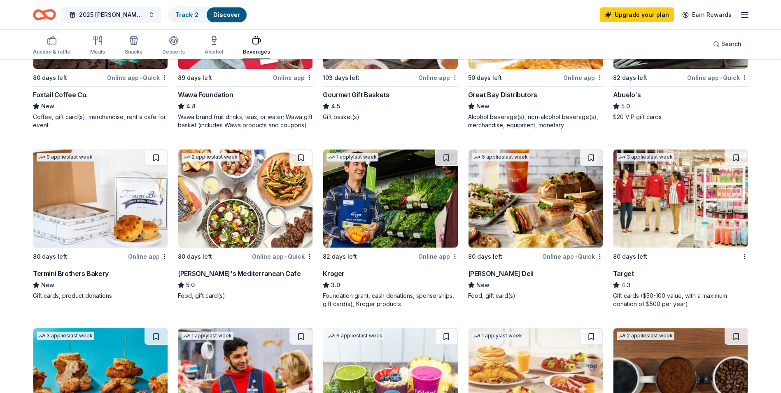
click at [488, 274] on div "McAlister's Deli" at bounding box center [500, 273] width 65 height 10
click at [484, 273] on div "McAlister's Deli" at bounding box center [500, 273] width 65 height 10
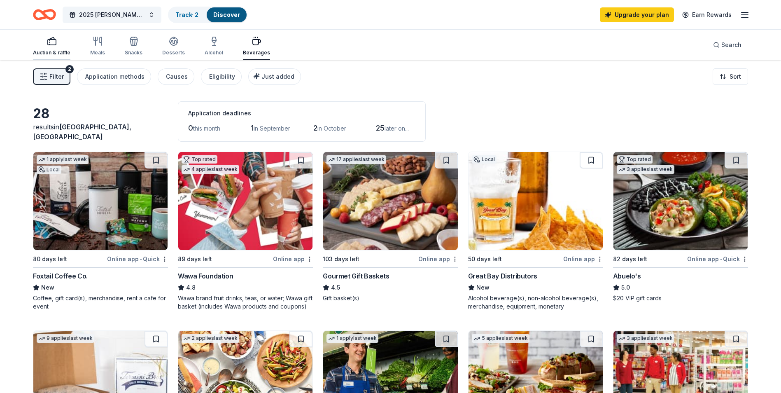
click at [57, 51] on div "Auction & raffle" at bounding box center [51, 52] width 37 height 7
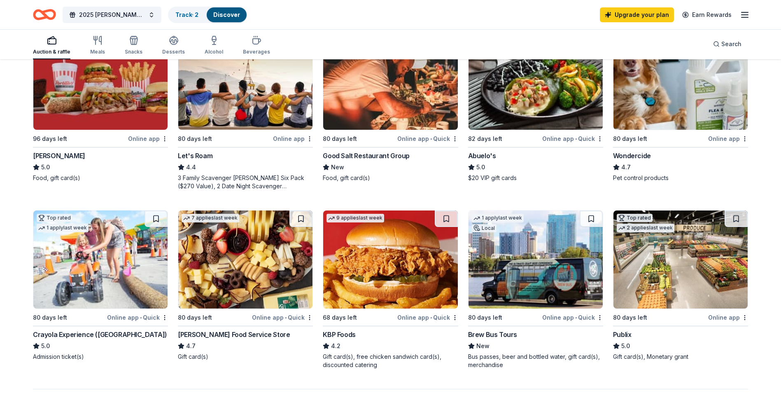
scroll to position [532, 0]
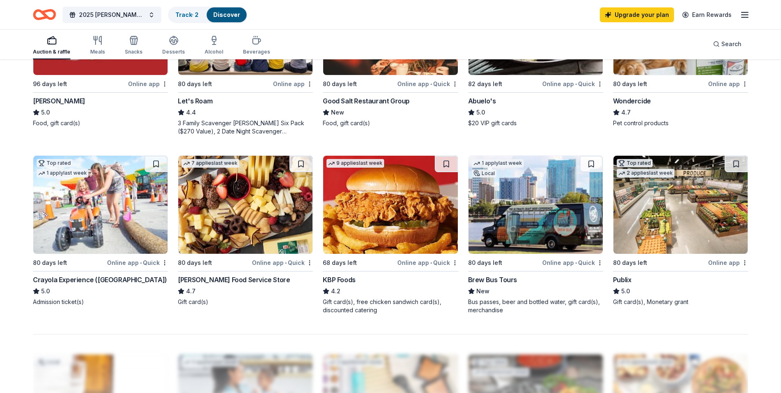
click at [346, 277] on div "KBP Foods" at bounding box center [339, 279] width 33 height 10
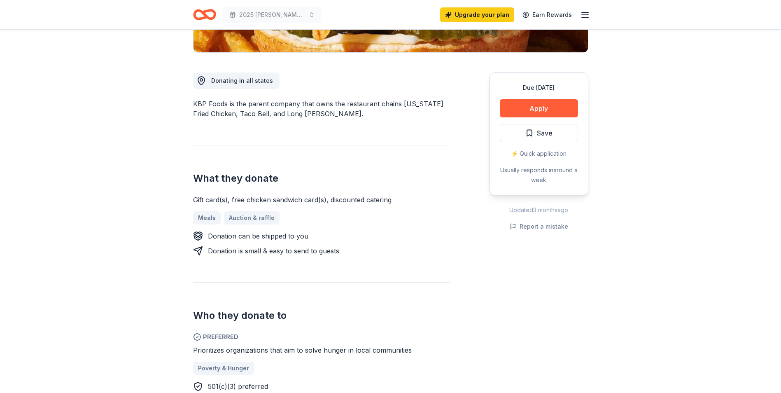
scroll to position [203, 0]
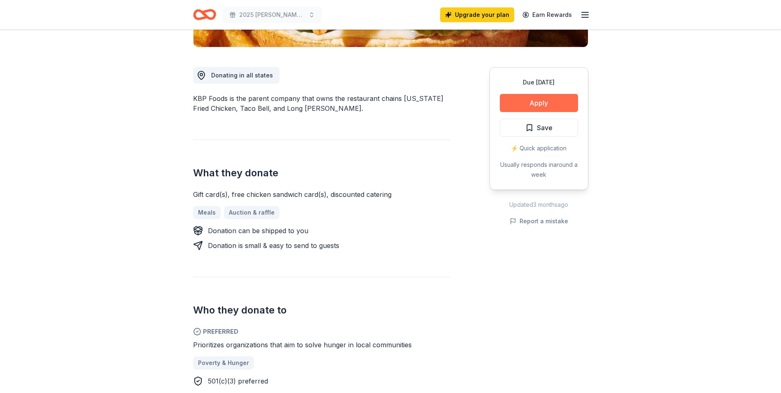
click at [548, 105] on button "Apply" at bounding box center [539, 103] width 78 height 18
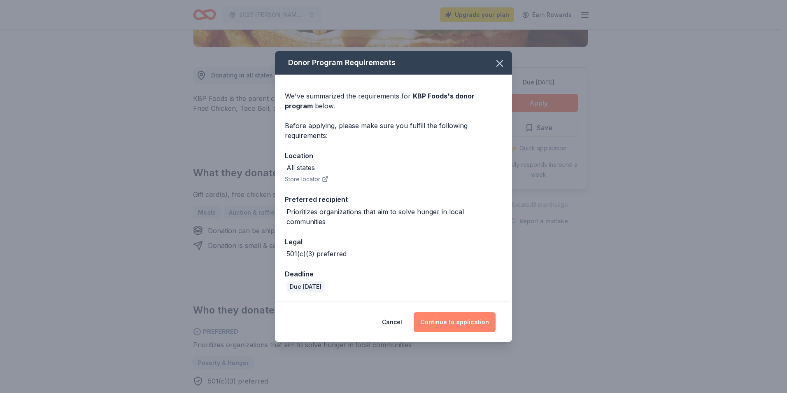
click at [458, 328] on button "Continue to application" at bounding box center [455, 322] width 82 height 20
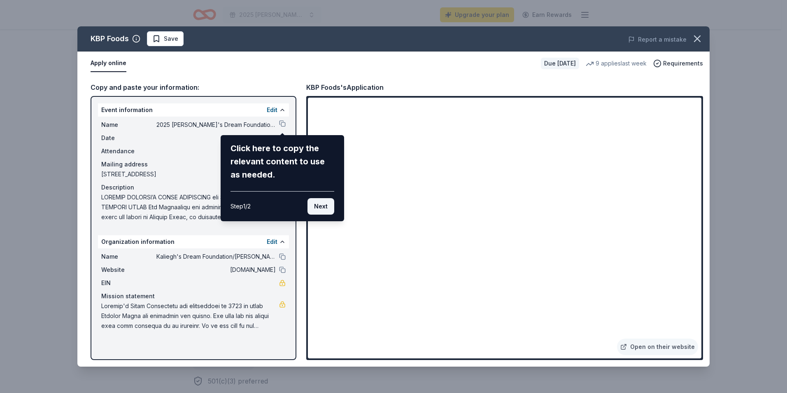
click at [313, 205] on button "Next" at bounding box center [320, 206] width 27 height 16
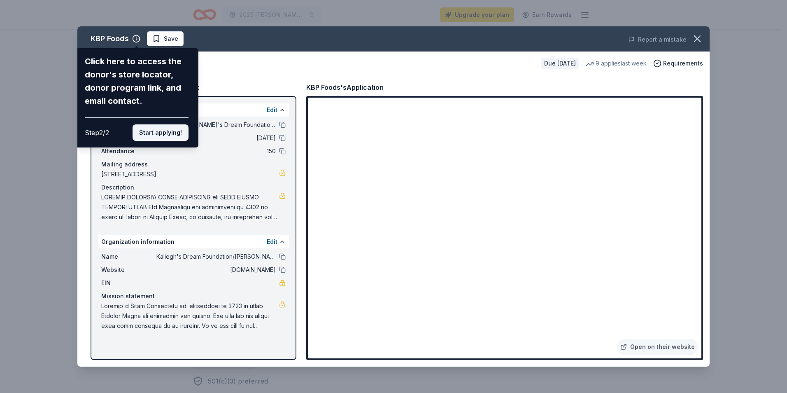
click at [172, 134] on button "Start applying!" at bounding box center [160, 132] width 56 height 16
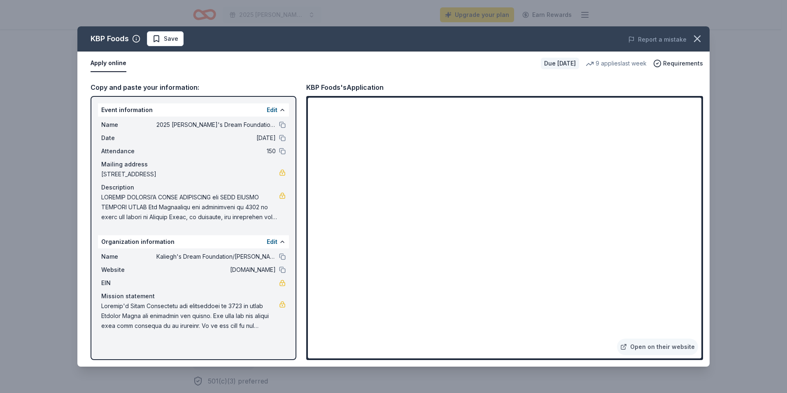
click at [404, 223] on div "KBP Foods Save Report a mistake Apply online Due in 68 days 9 applies last week…" at bounding box center [393, 196] width 632 height 340
click at [696, 352] on link "Open on their website" at bounding box center [657, 346] width 81 height 16
click at [696, 38] on icon "button" at bounding box center [697, 39] width 12 height 12
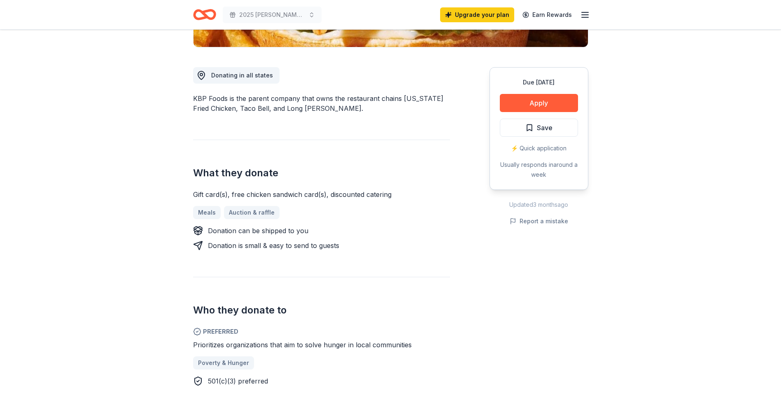
scroll to position [0, 0]
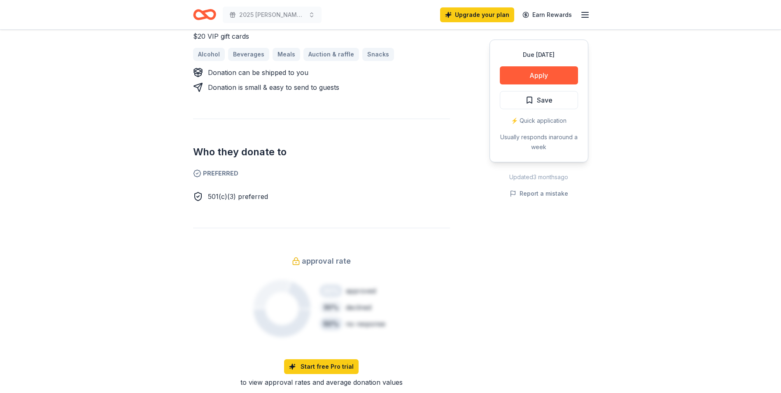
scroll to position [57, 0]
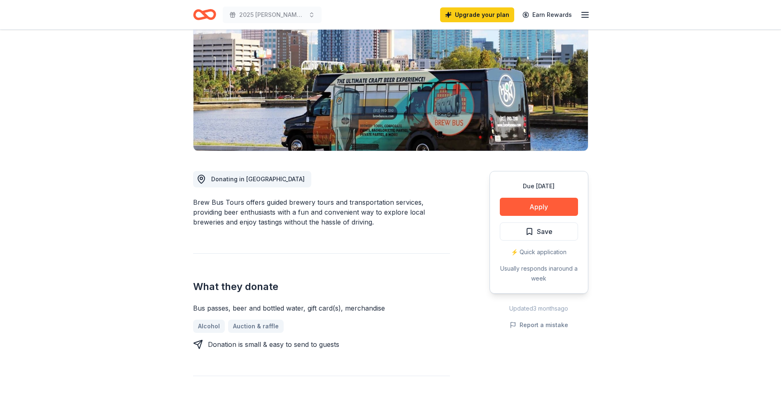
scroll to position [44, 0]
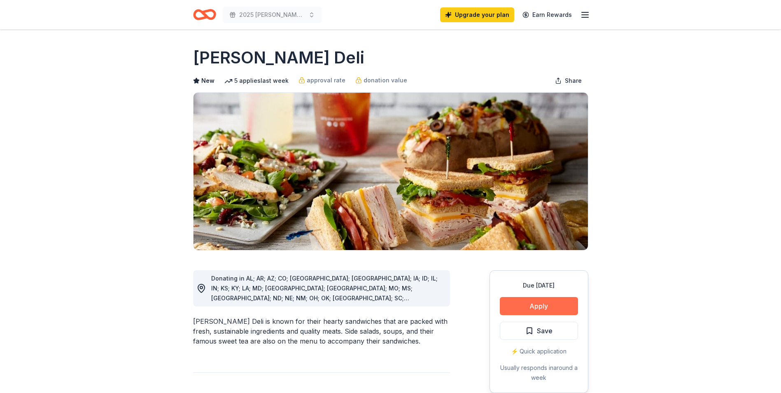
click at [540, 304] on button "Apply" at bounding box center [539, 306] width 78 height 18
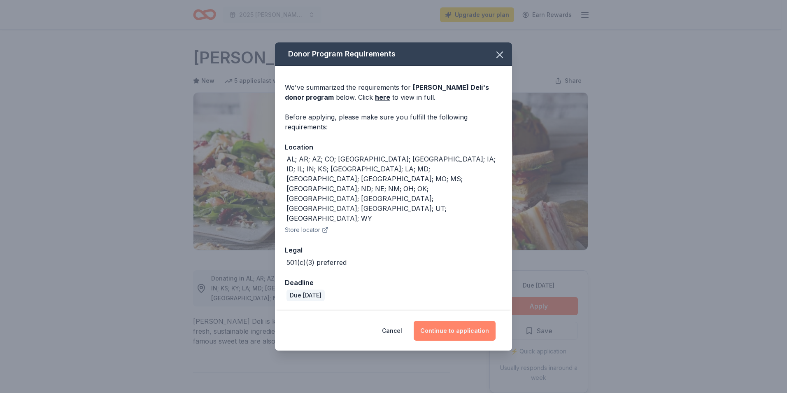
click at [458, 321] on button "Continue to application" at bounding box center [455, 331] width 82 height 20
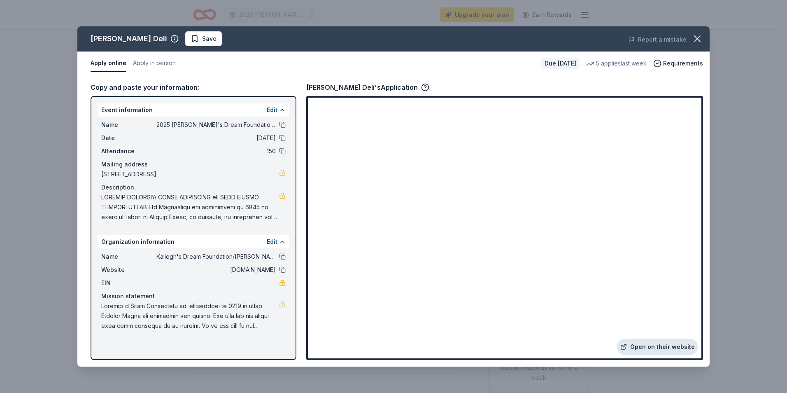
click at [644, 343] on link "Open on their website" at bounding box center [657, 346] width 81 height 16
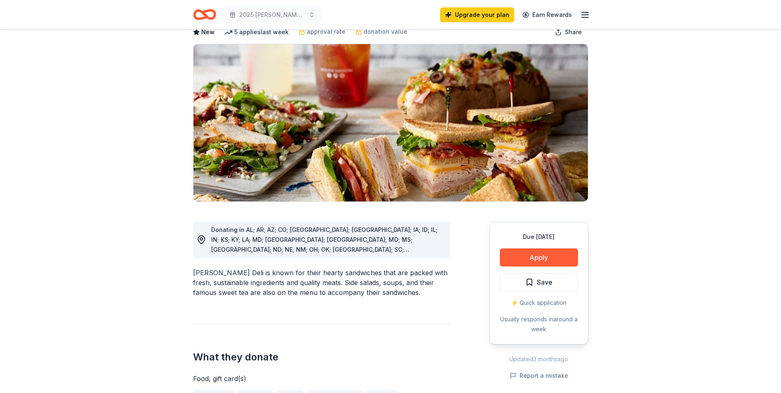
scroll to position [60, 0]
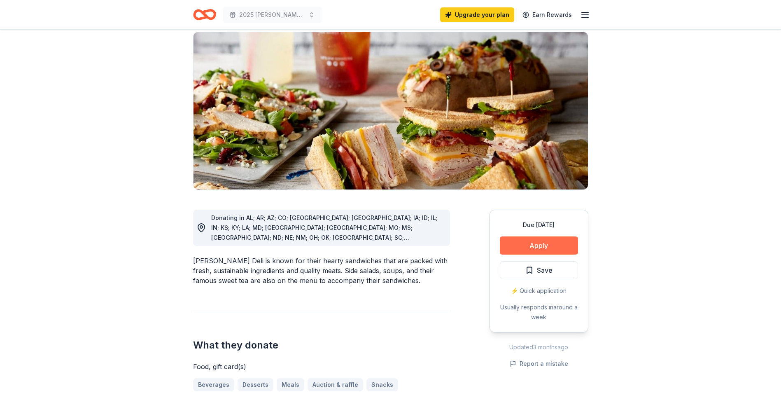
click at [552, 239] on button "Apply" at bounding box center [539, 245] width 78 height 18
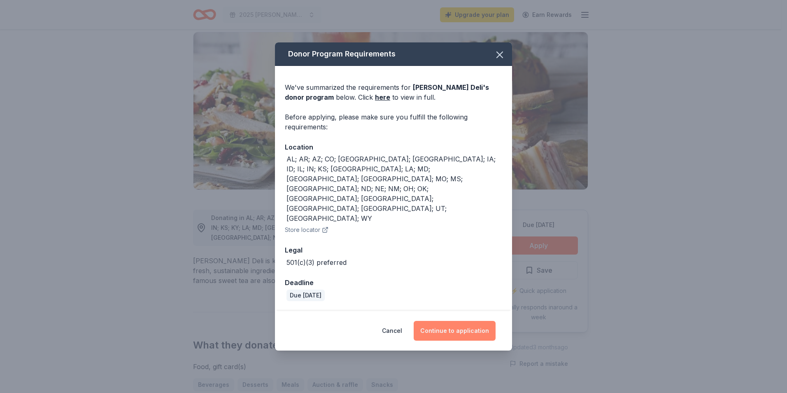
click at [459, 321] on button "Continue to application" at bounding box center [455, 331] width 82 height 20
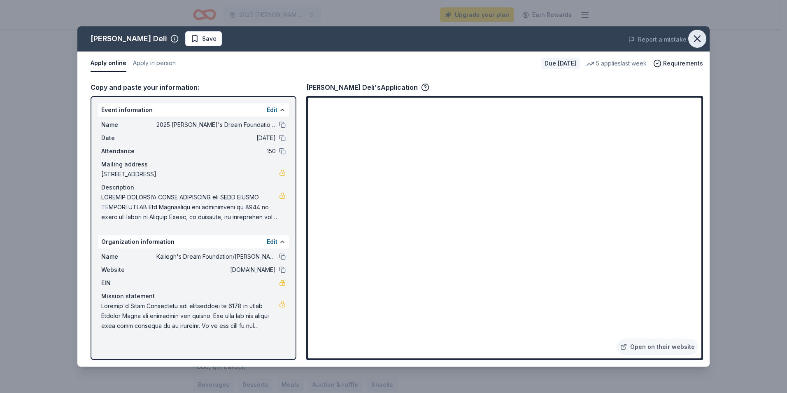
click at [695, 37] on icon "button" at bounding box center [697, 39] width 6 height 6
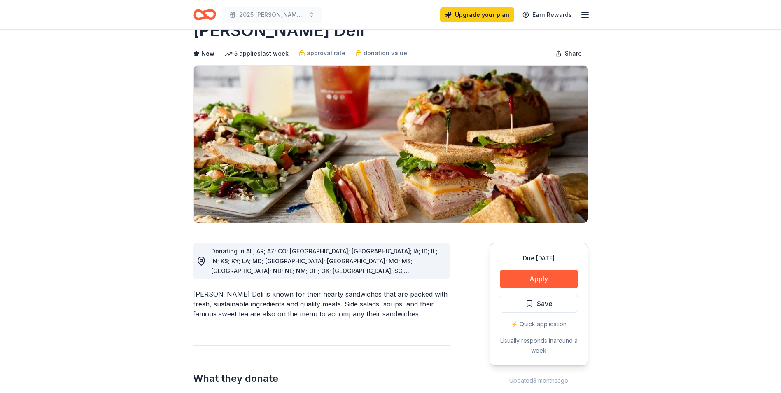
scroll to position [0, 0]
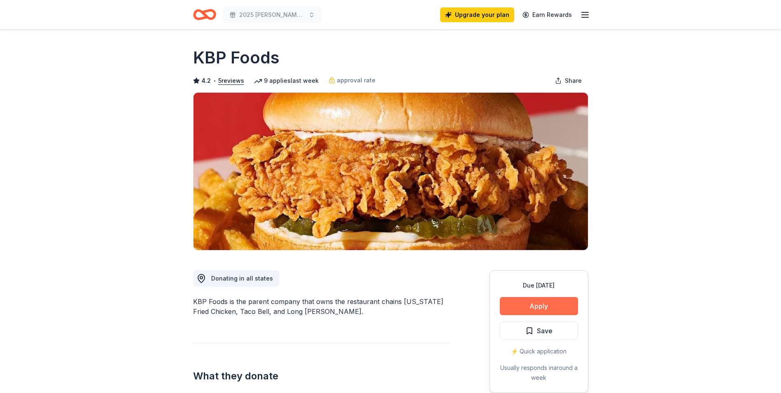
click at [541, 305] on button "Apply" at bounding box center [539, 306] width 78 height 18
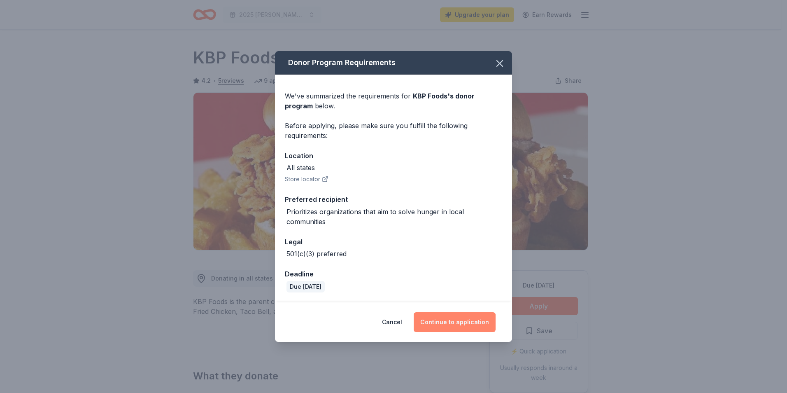
click at [458, 321] on button "Continue to application" at bounding box center [455, 322] width 82 height 20
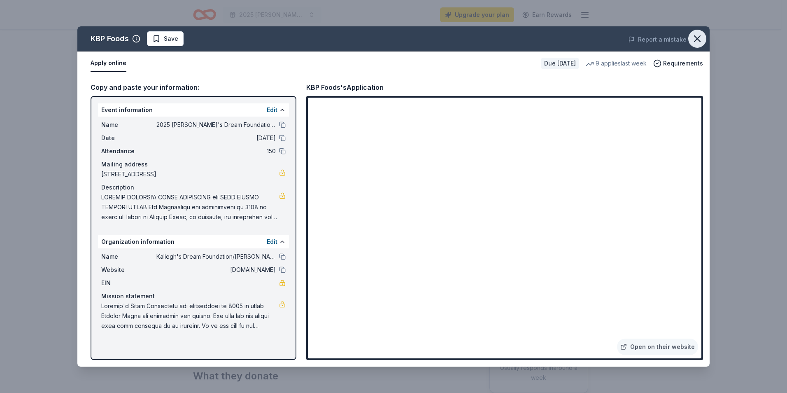
click at [693, 38] on icon "button" at bounding box center [697, 39] width 12 height 12
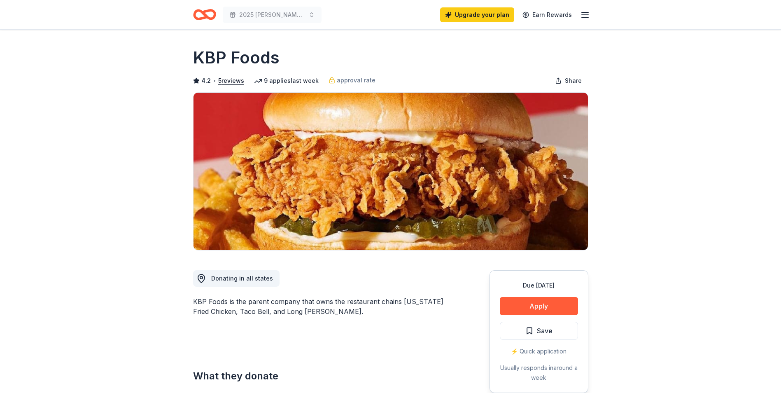
click at [583, 13] on icon "button" at bounding box center [585, 15] width 10 height 10
